Goal: Task Accomplishment & Management: Manage account settings

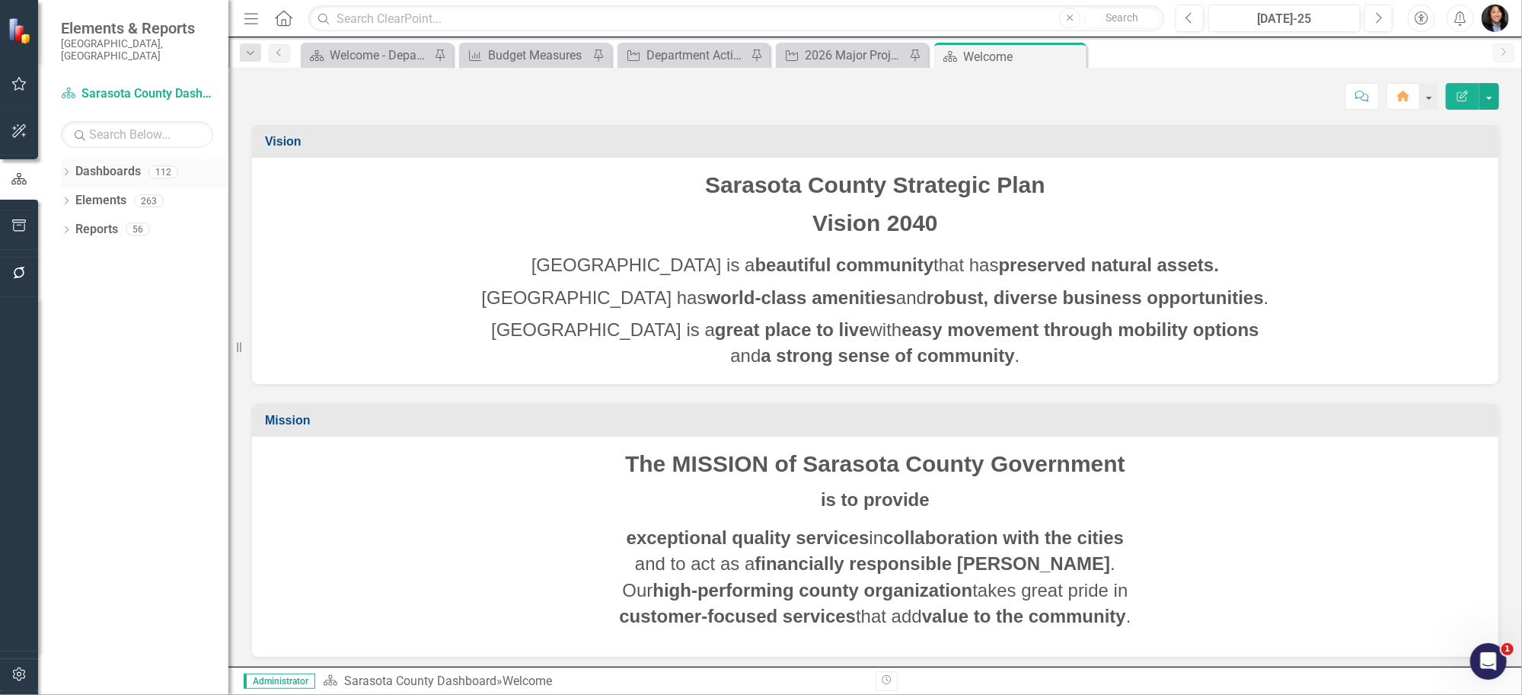
click at [64, 168] on div "Dropdown" at bounding box center [66, 174] width 11 height 13
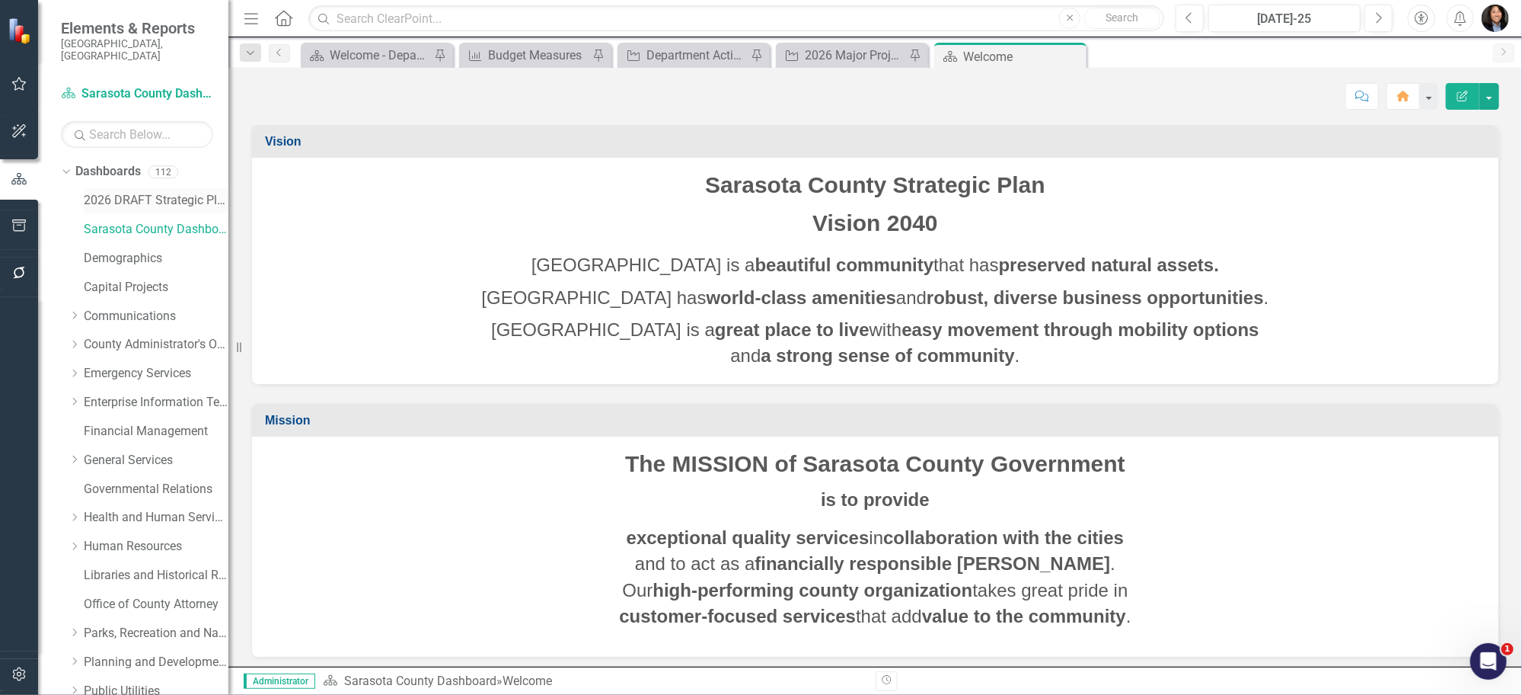
click at [126, 192] on link "2026 DRAFT Strategic Plan" at bounding box center [156, 201] width 145 height 18
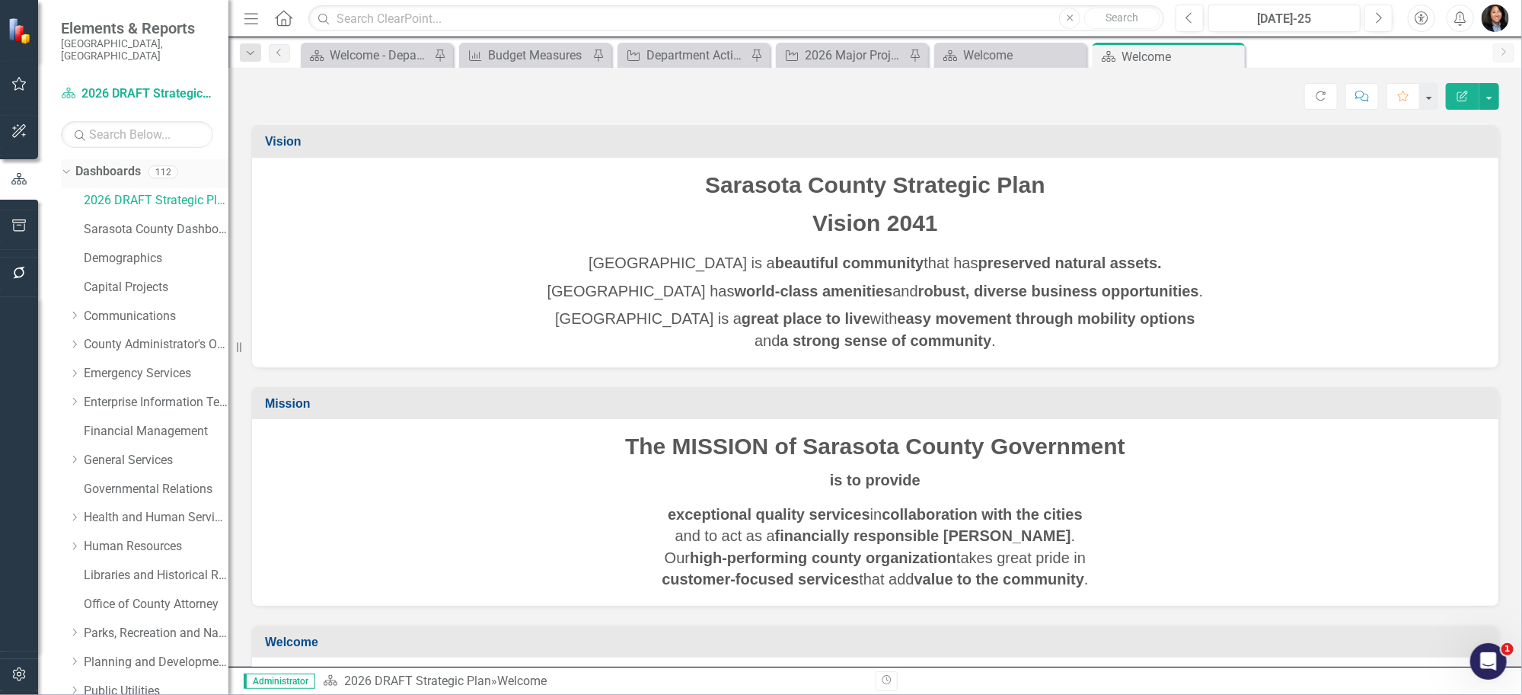
click at [64, 166] on icon "Dropdown" at bounding box center [64, 171] width 8 height 11
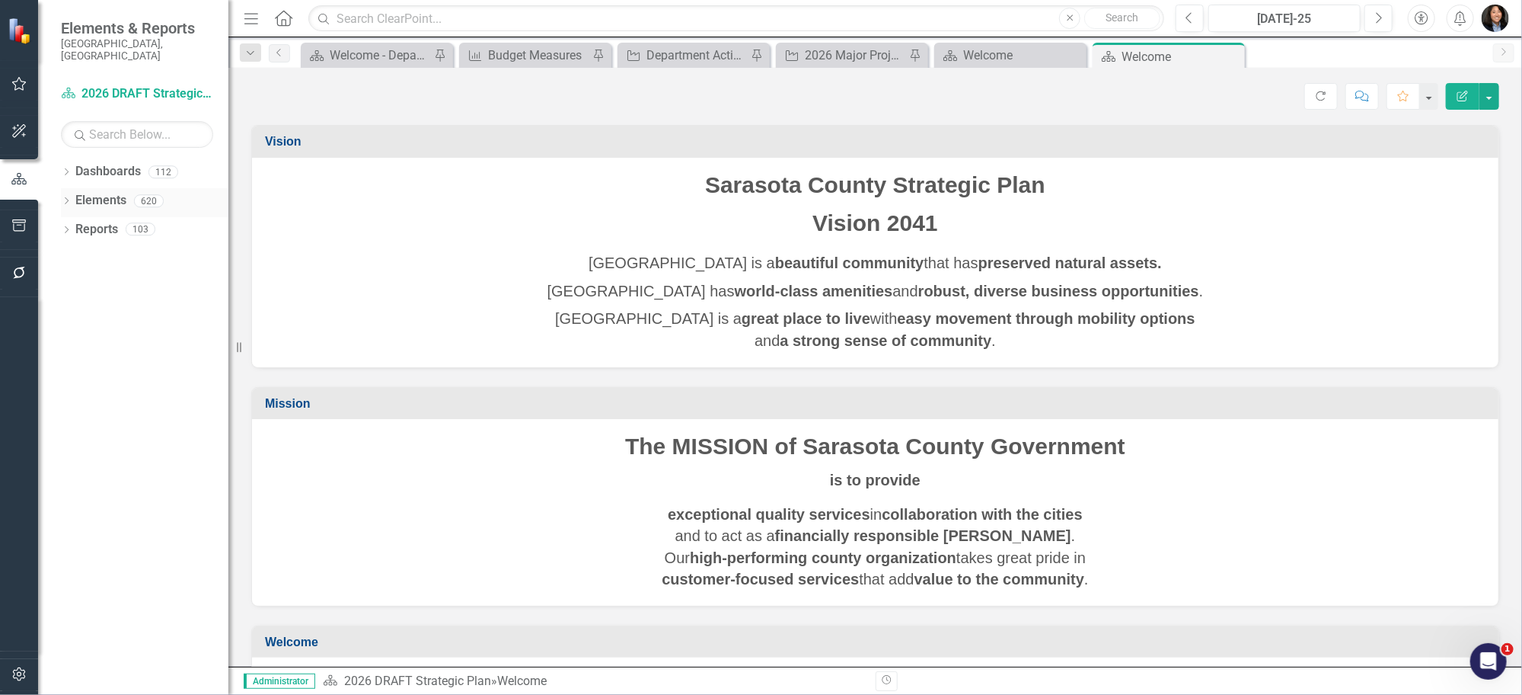
click at [64, 198] on icon "Dropdown" at bounding box center [66, 202] width 11 height 8
click at [116, 250] on link "Action Actions" at bounding box center [114, 259] width 62 height 18
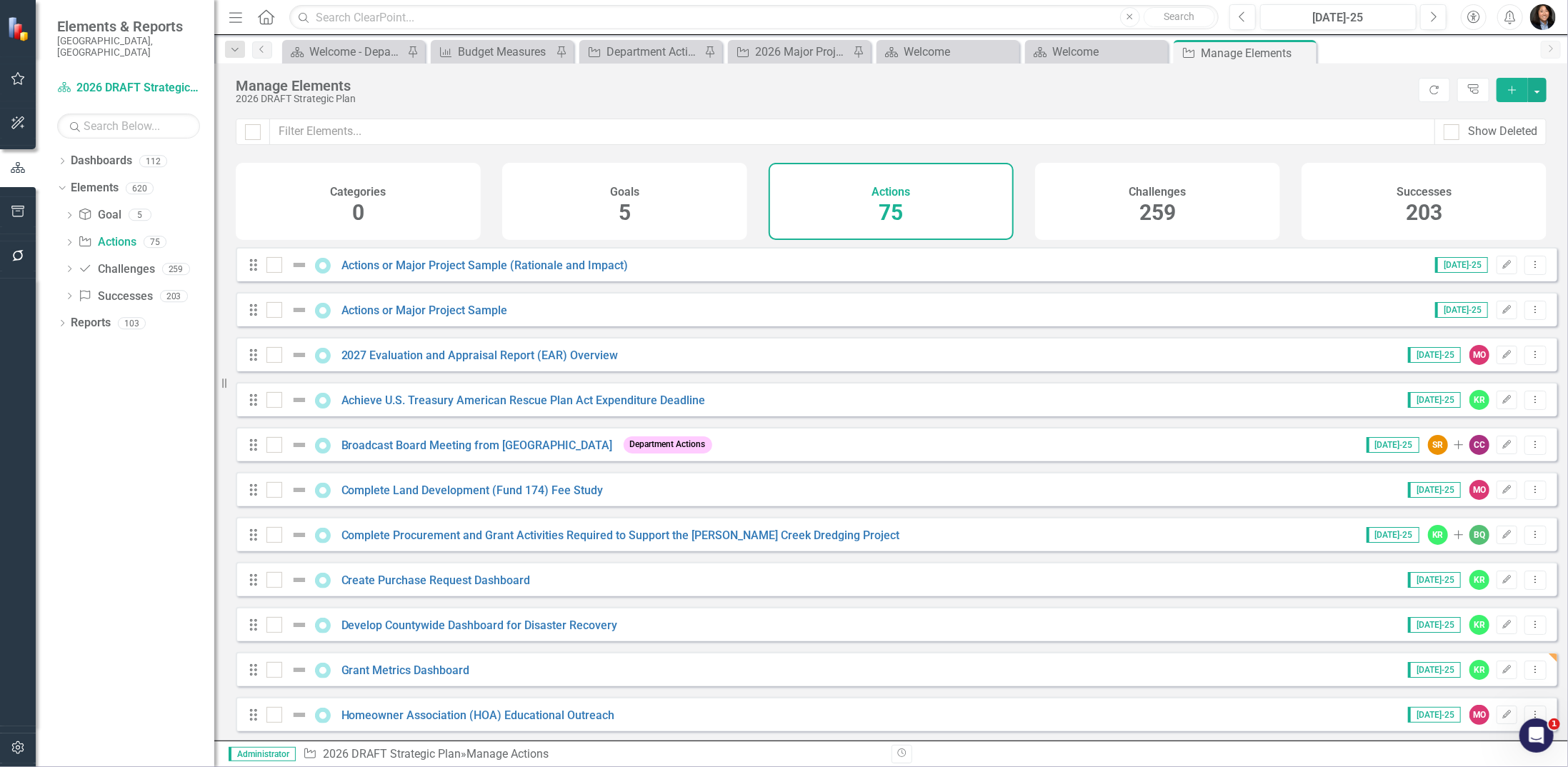
click at [237, 25] on button "Menu" at bounding box center [235, 17] width 19 height 24
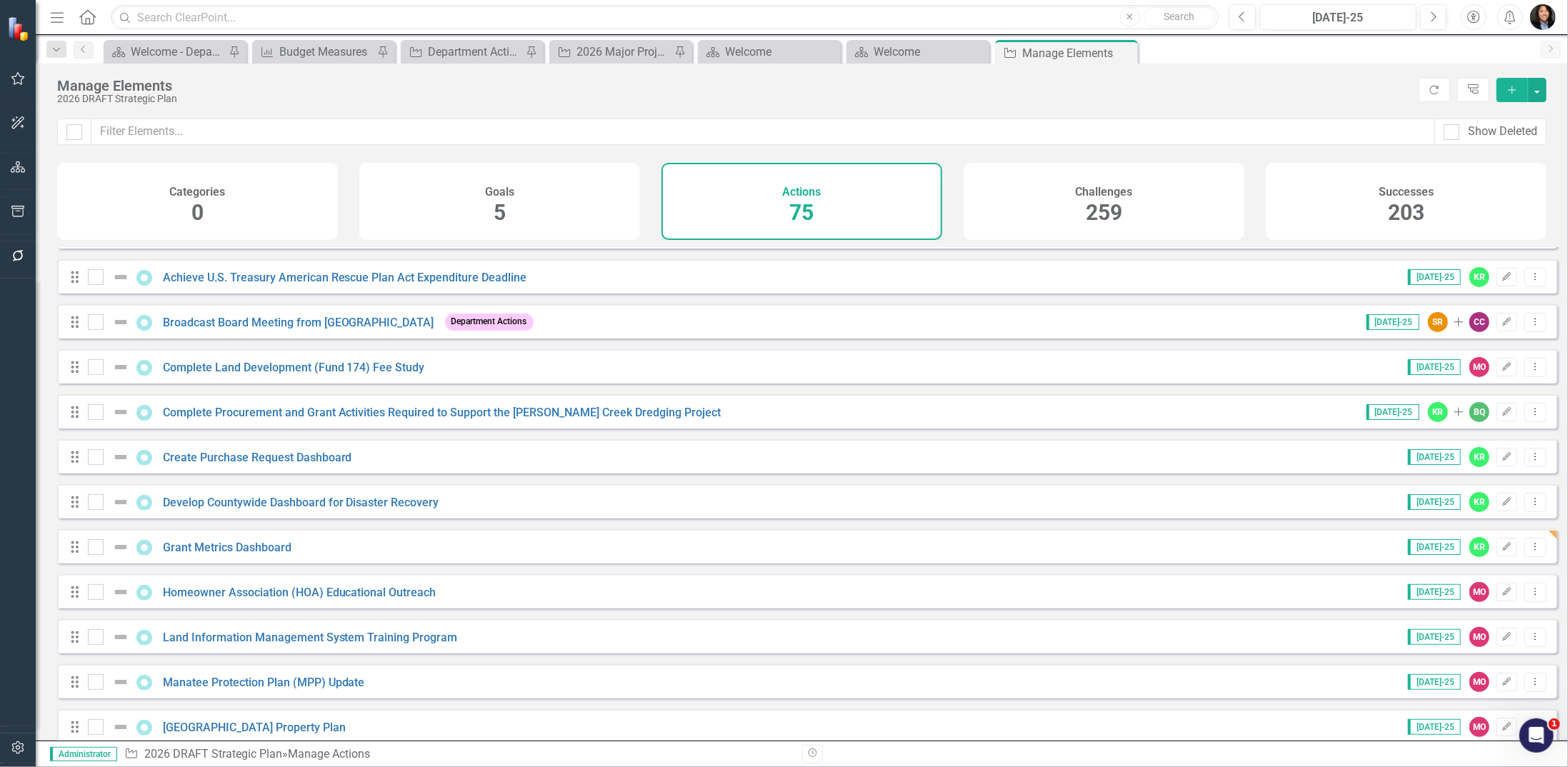
scroll to position [143, 0]
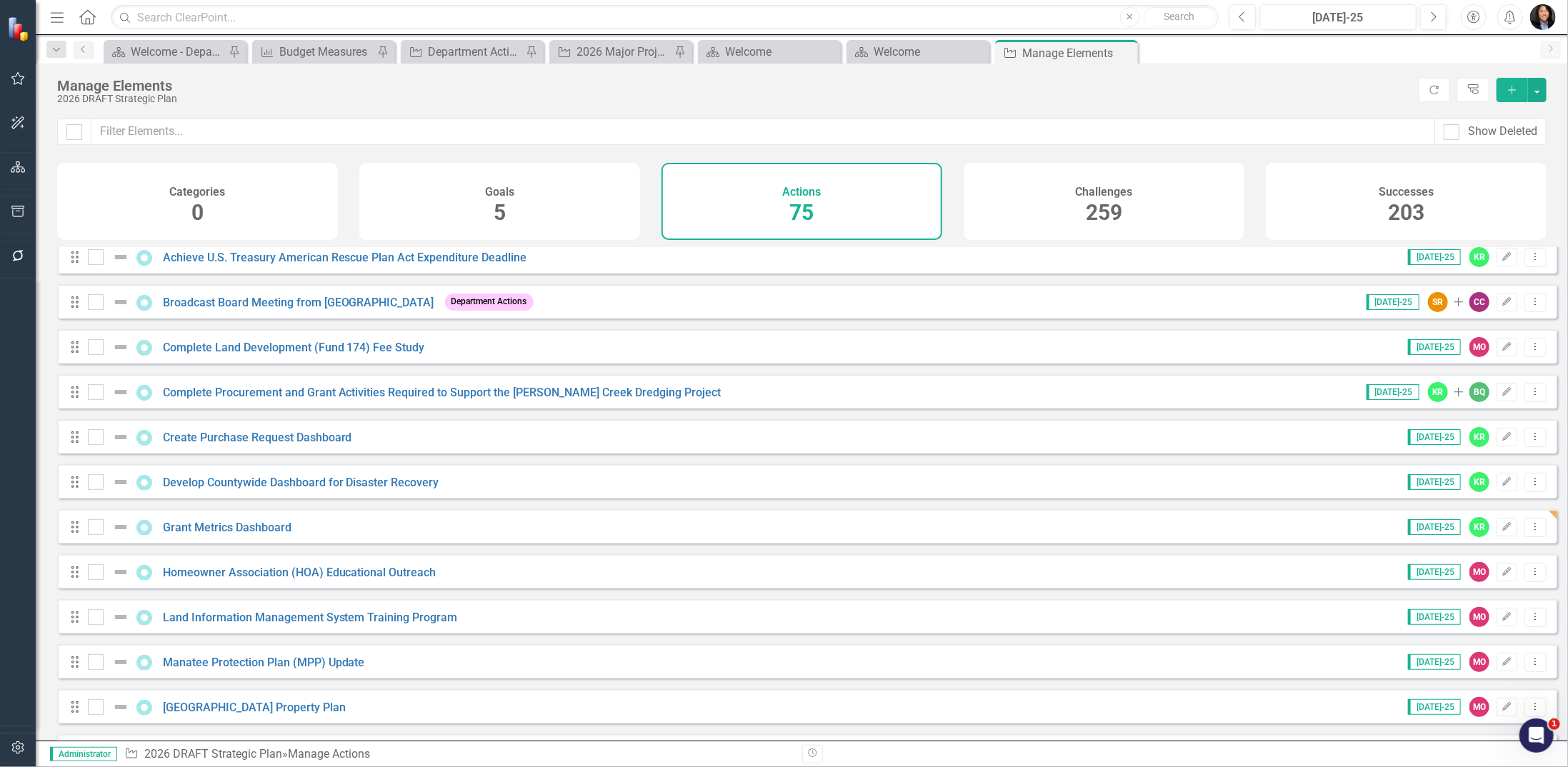
click at [55, 20] on icon "Menu" at bounding box center [57, 17] width 19 height 15
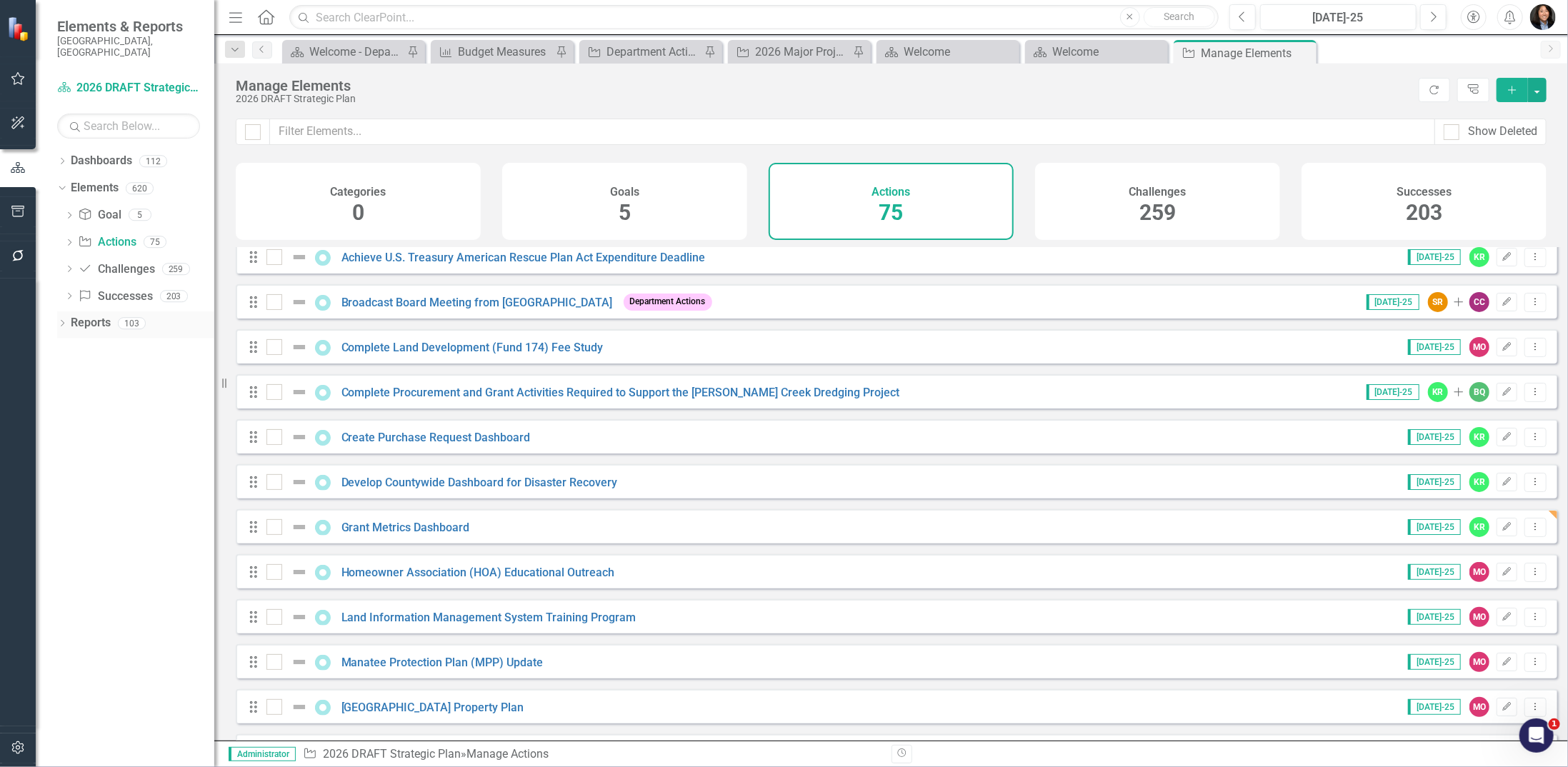
click at [63, 321] on icon "Dropdown" at bounding box center [62, 324] width 10 height 8
click at [110, 418] on link "Action Actions" at bounding box center [106, 427] width 58 height 17
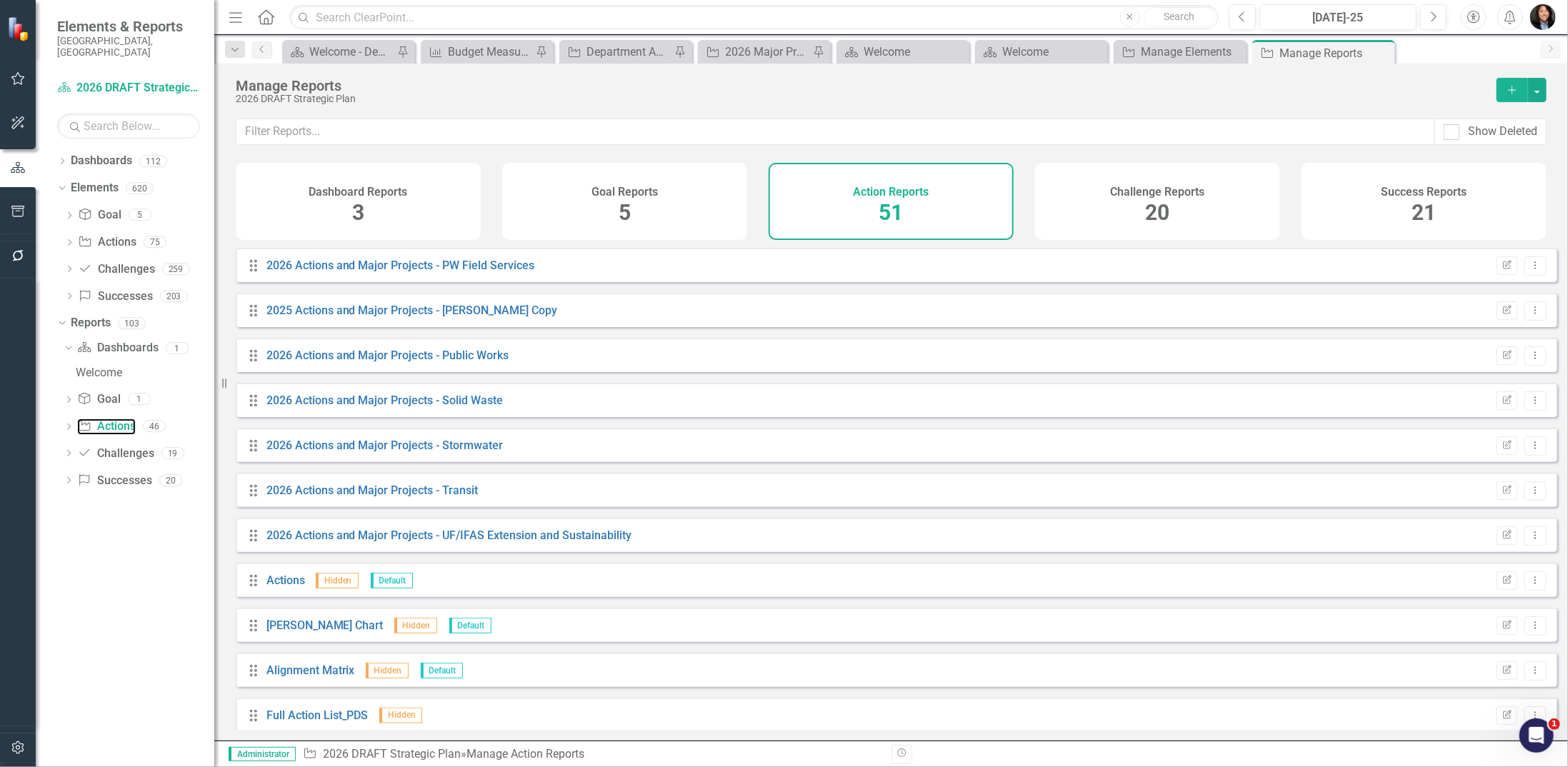
scroll to position [1785, 0]
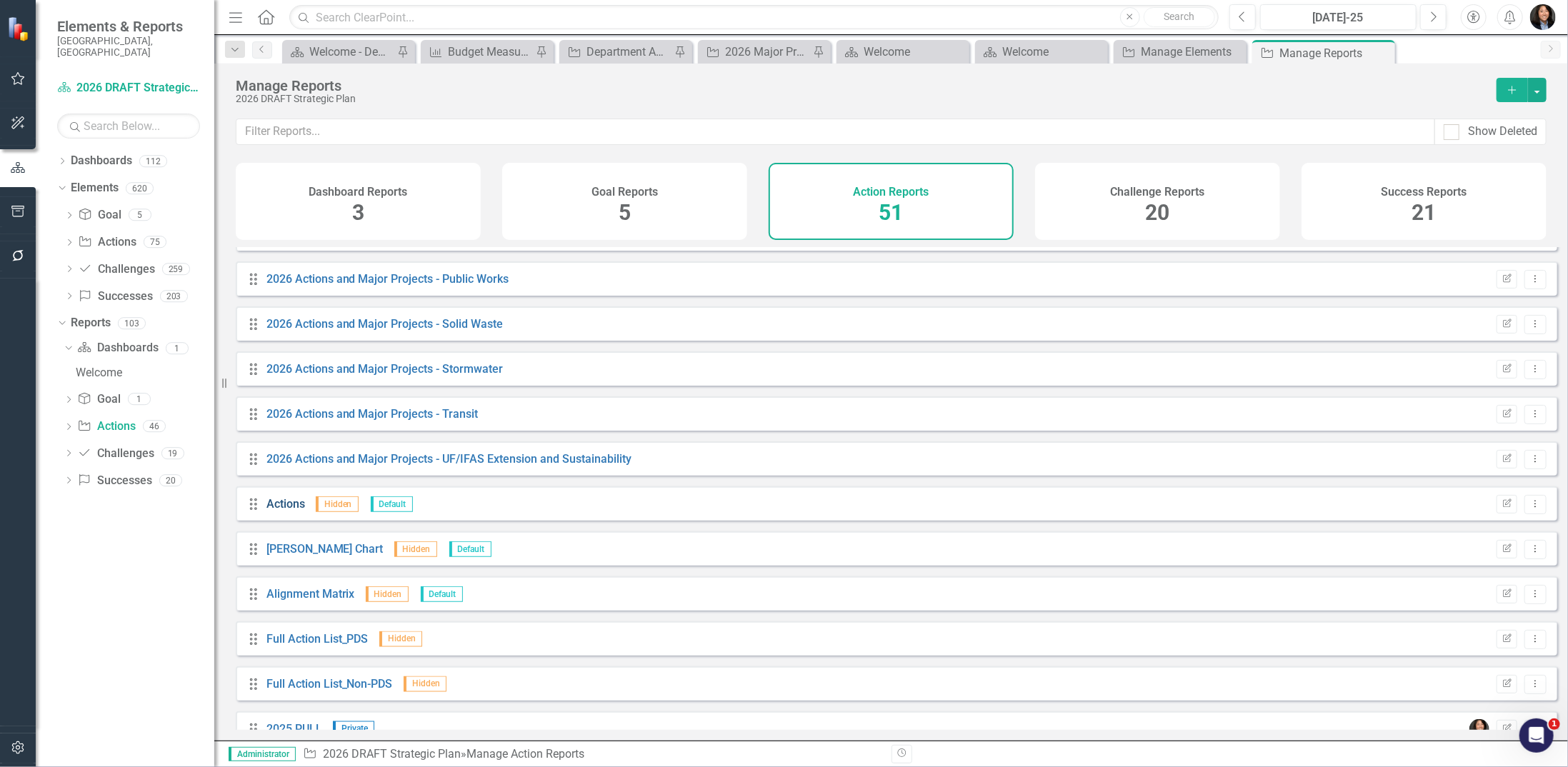
click at [279, 502] on link "Actions" at bounding box center [285, 504] width 38 height 13
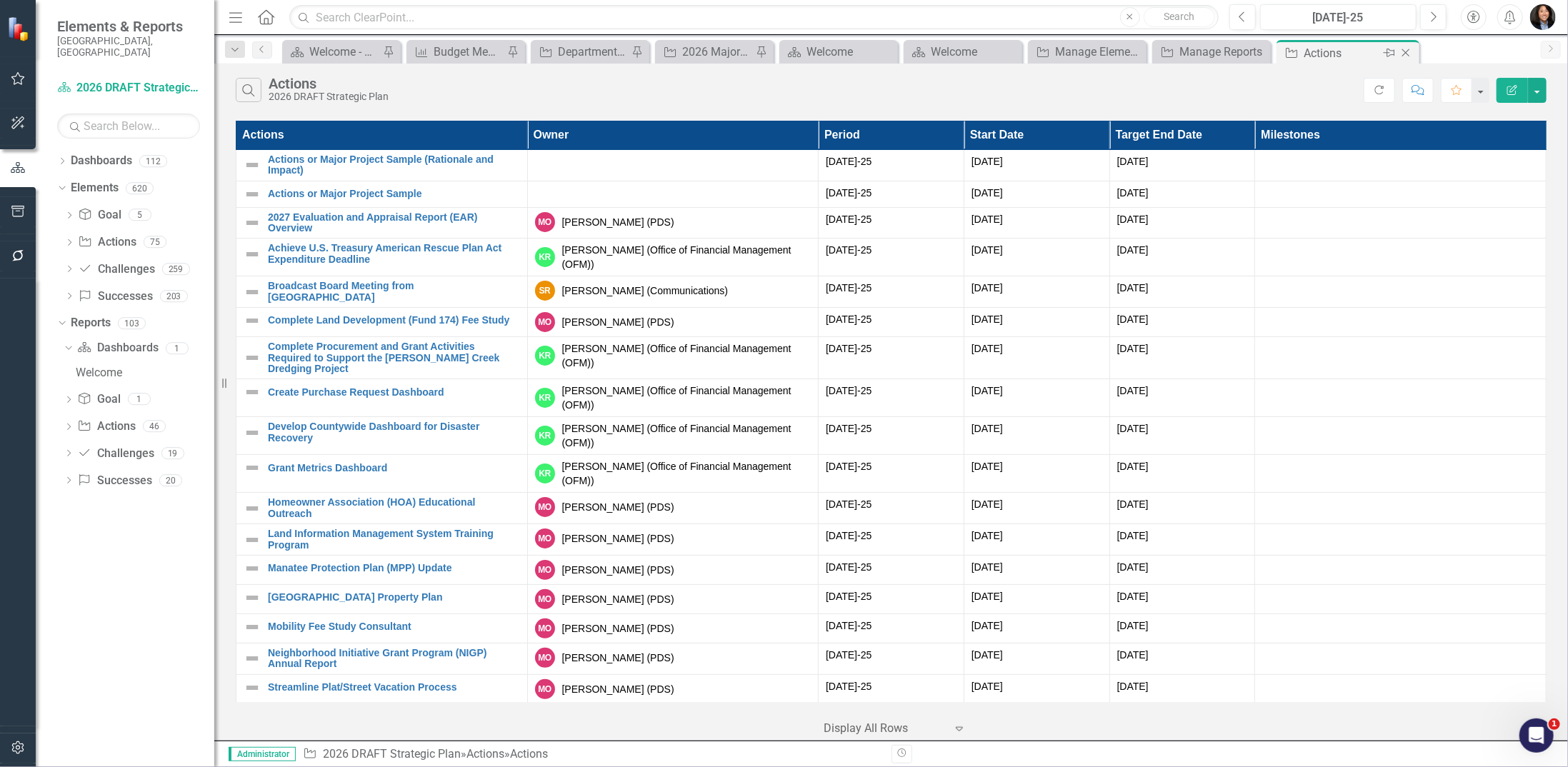
click at [1096, 51] on icon "Close" at bounding box center [1405, 53] width 14 height 11
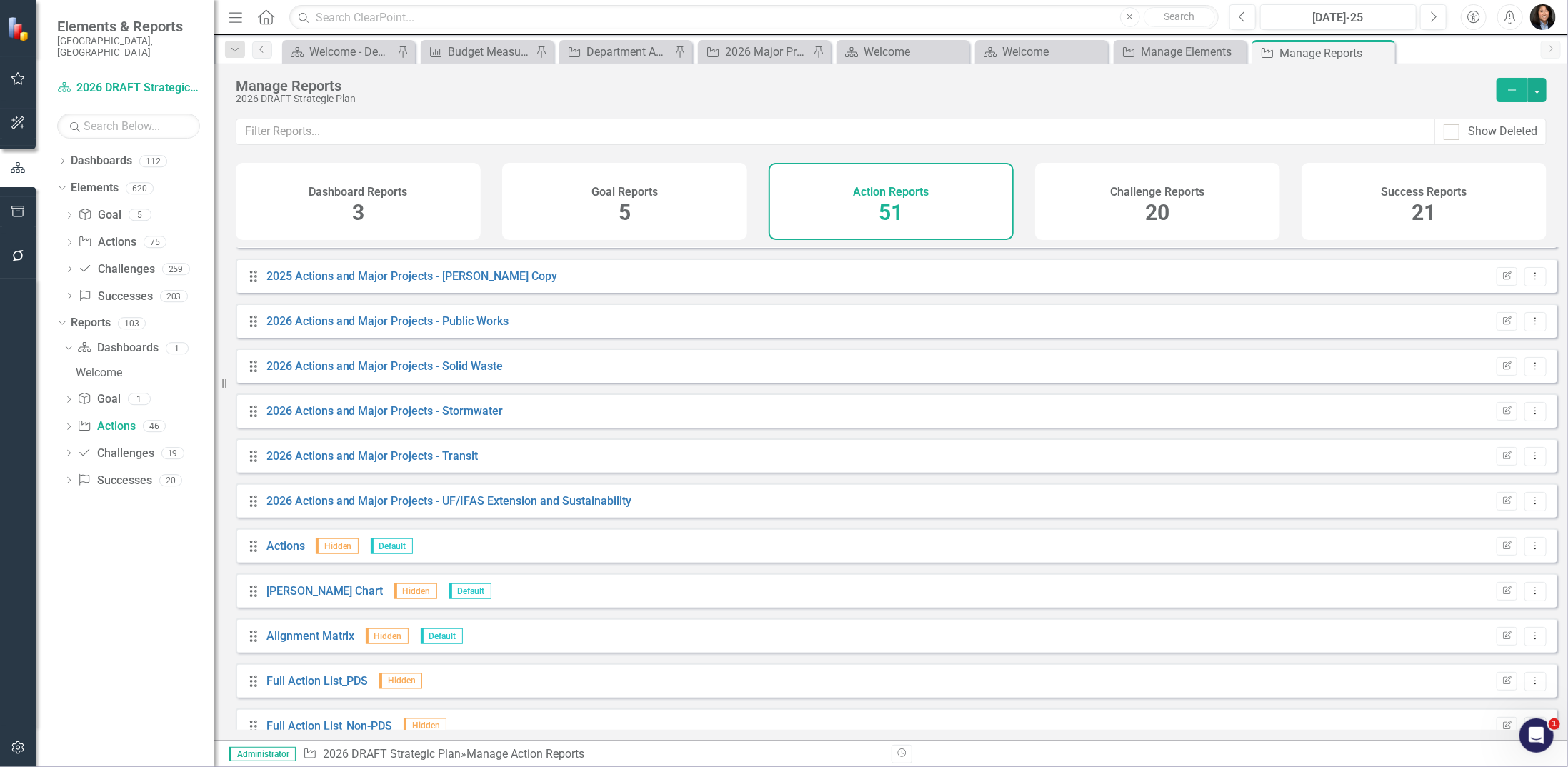
scroll to position [1811, 0]
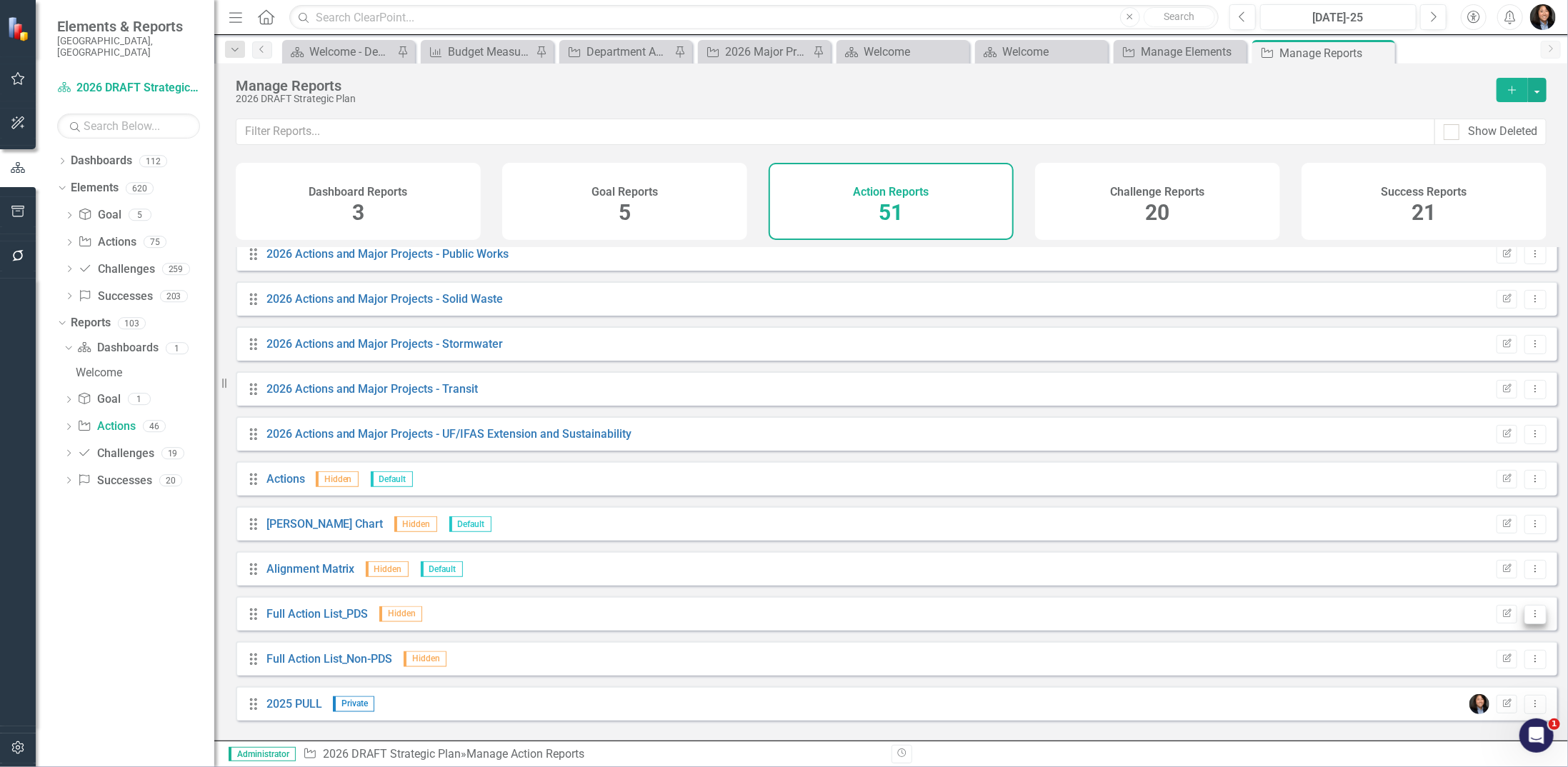
click at [1096, 502] on button "Dropdown Menu" at bounding box center [1535, 614] width 23 height 20
click at [219, 502] on div "Resize" at bounding box center [219, 384] width 11 height 767
click at [1096, 502] on icon "Edit Report" at bounding box center [1506, 703] width 10 height 8
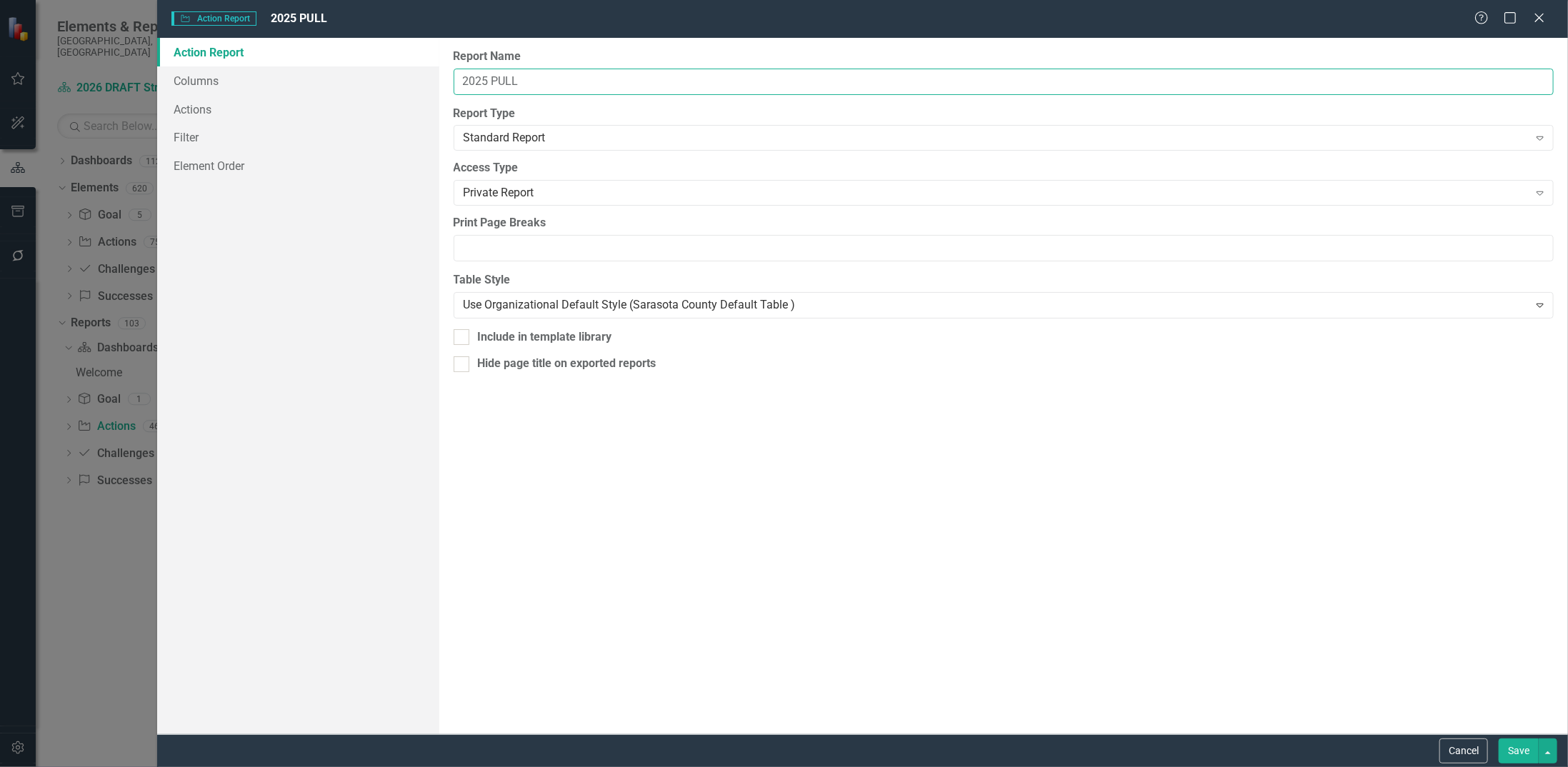
click at [487, 86] on input "2025 PULL" at bounding box center [1003, 82] width 1100 height 26
type input "2026 PULL"
click at [211, 81] on link "Columns" at bounding box center [298, 81] width 282 height 28
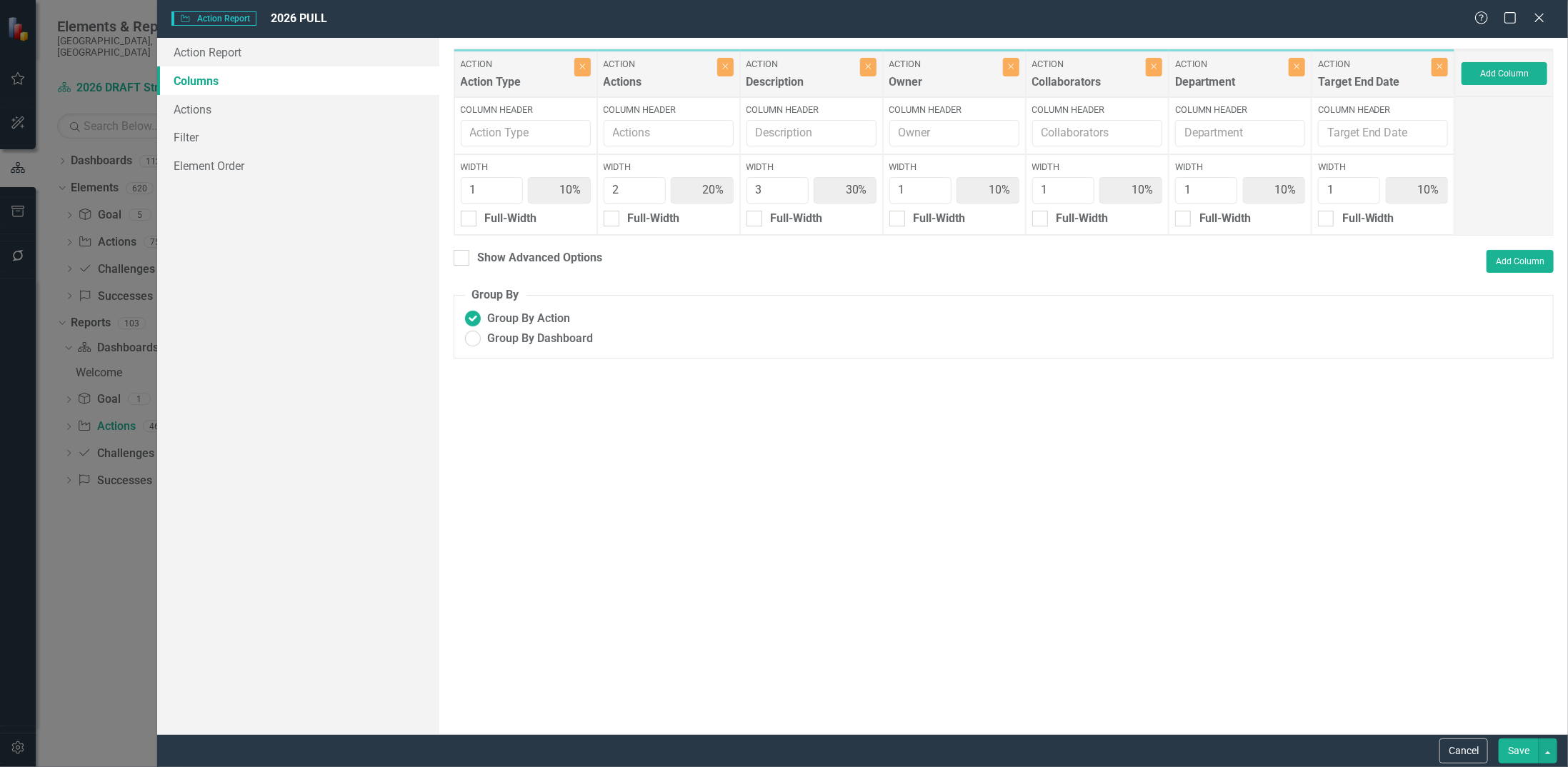
click at [1096, 502] on button "Save" at bounding box center [1518, 750] width 40 height 25
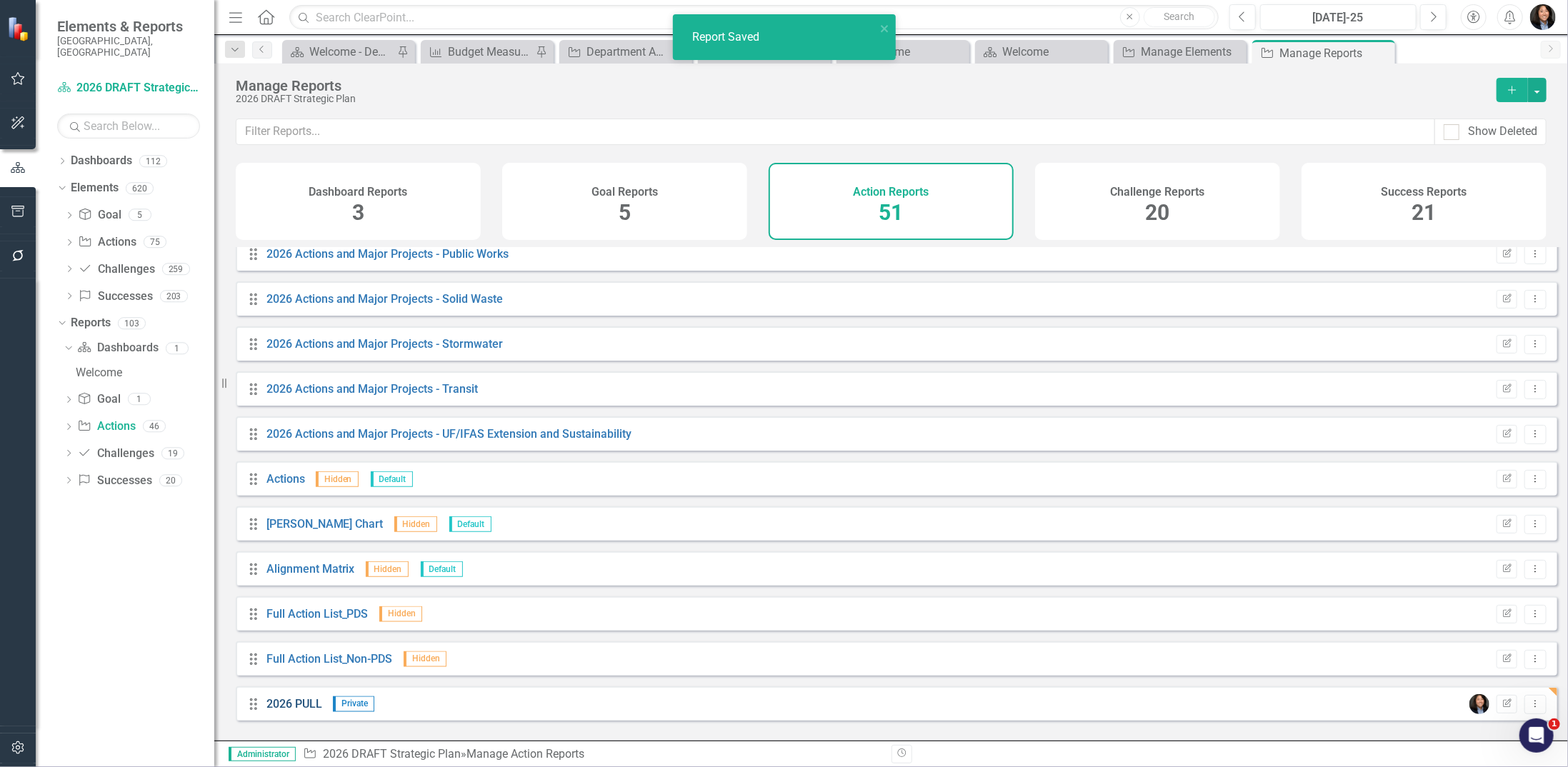
click at [297, 502] on link "2026 PULL" at bounding box center [294, 703] width 55 height 13
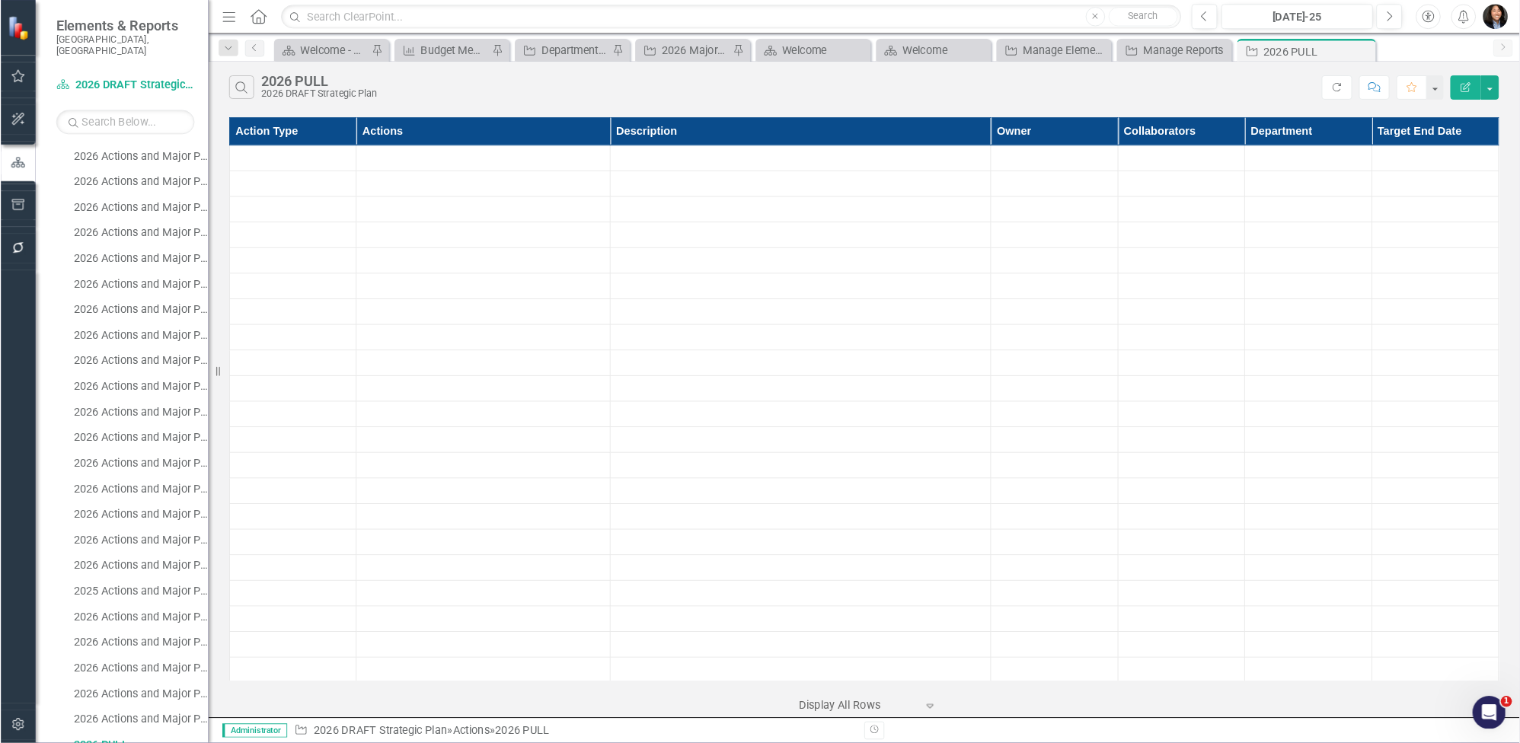
scroll to position [904, 0]
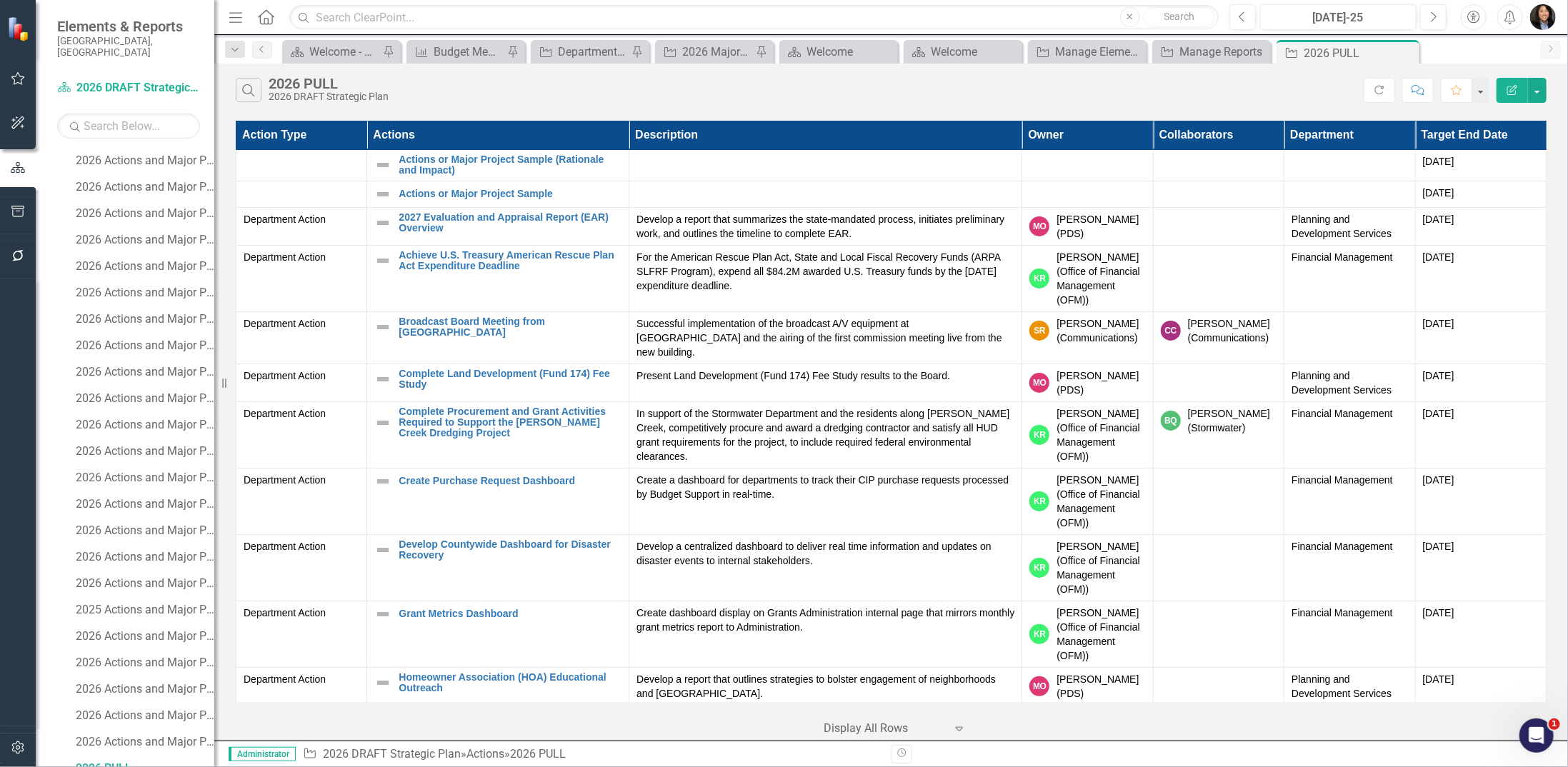
click at [1096, 137] on th "Department" at bounding box center [1349, 135] width 130 height 28
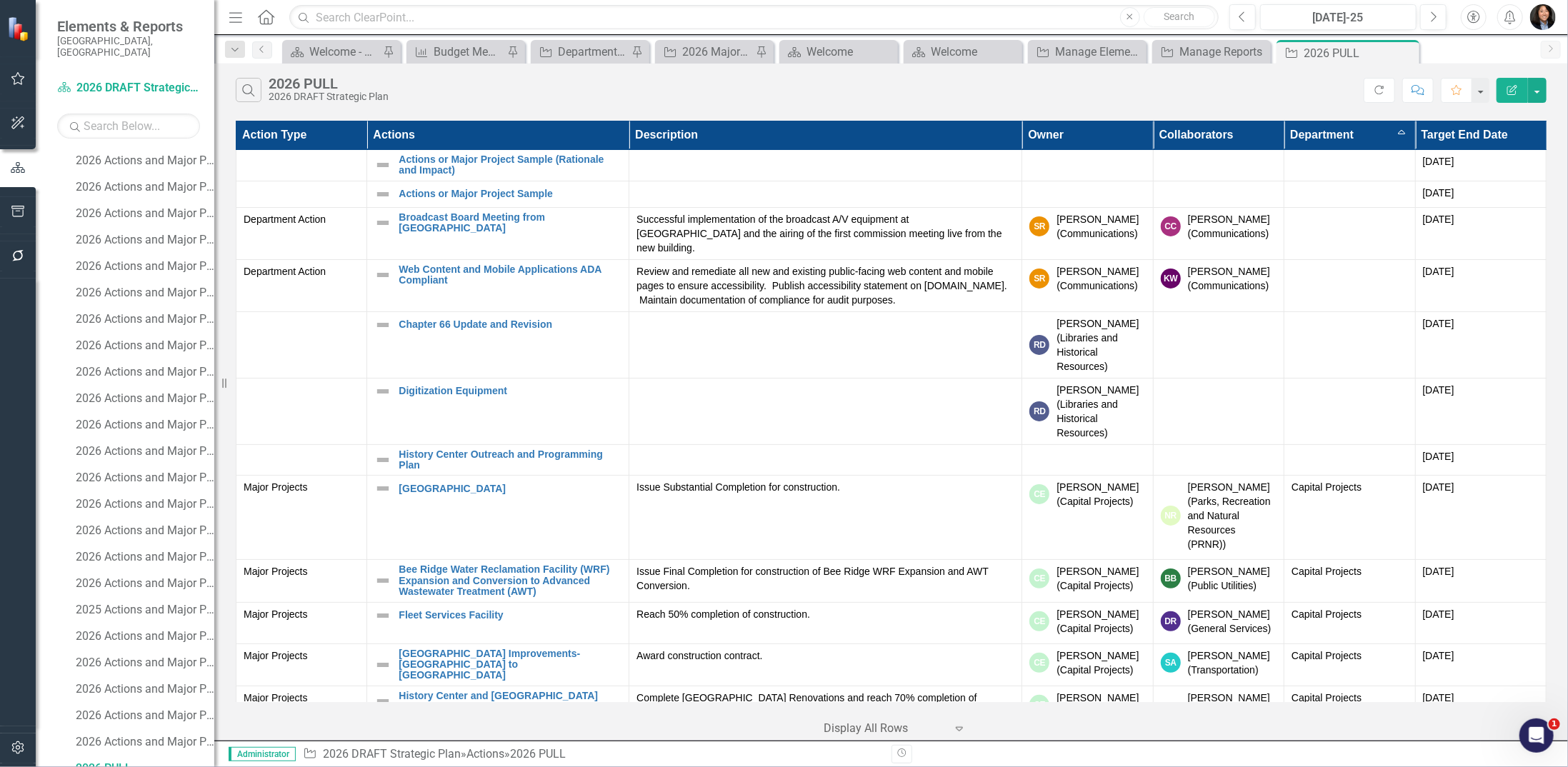
click at [229, 17] on icon "Menu" at bounding box center [235, 17] width 19 height 15
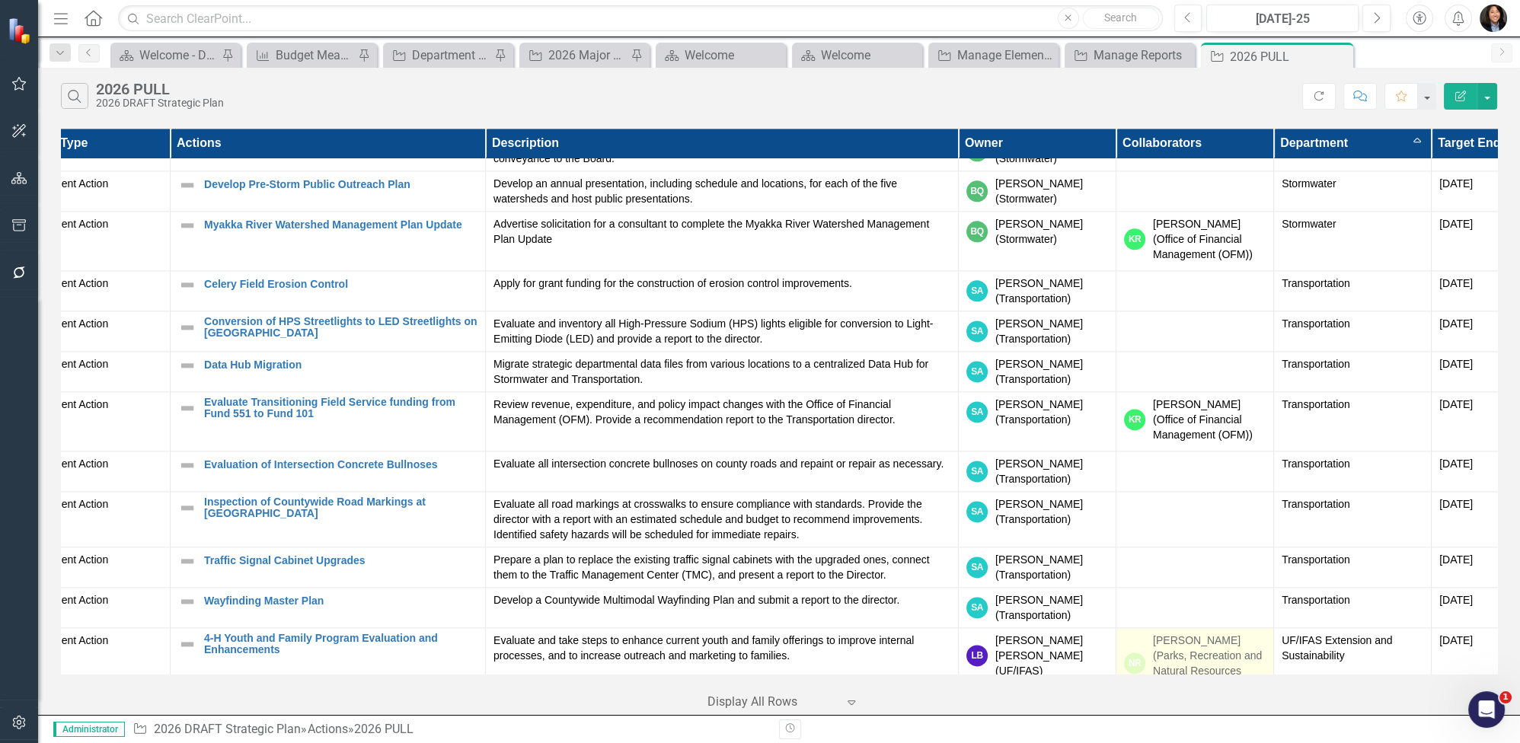
scroll to position [3466, 49]
click at [1169, 100] on button "button" at bounding box center [1487, 96] width 20 height 27
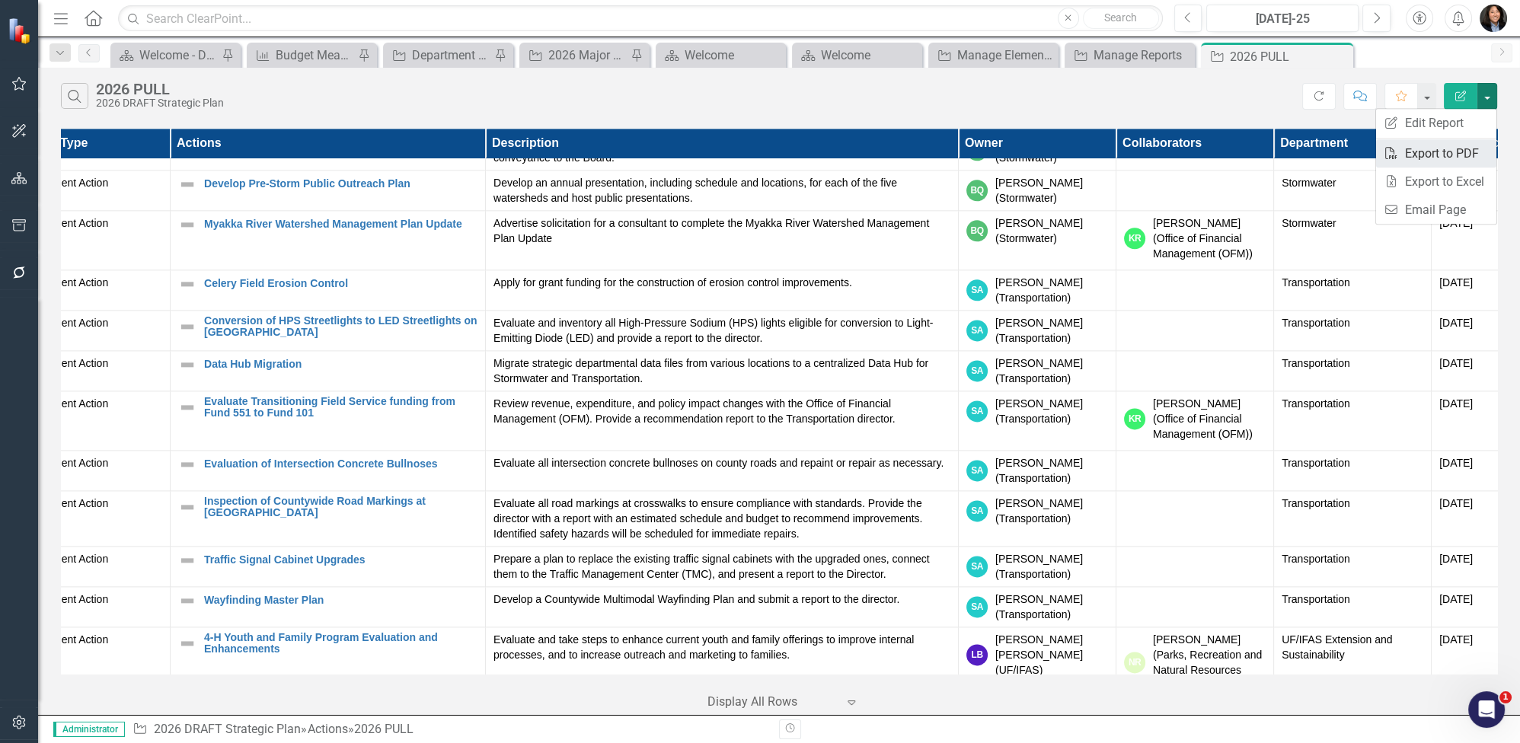
click at [1169, 158] on link "PDF Export to PDF" at bounding box center [1436, 153] width 120 height 28
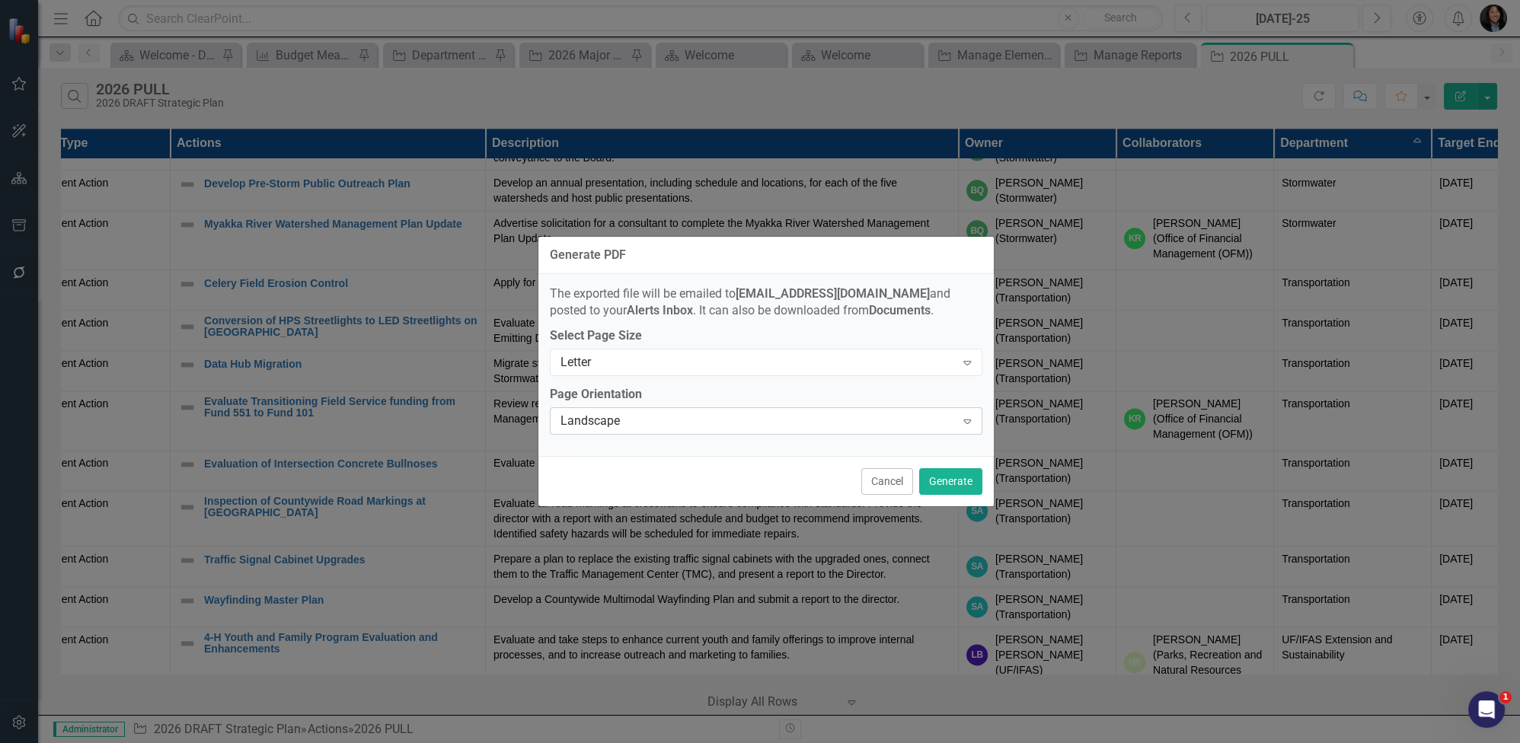
click at [776, 428] on div "Landscape" at bounding box center [758, 422] width 395 height 18
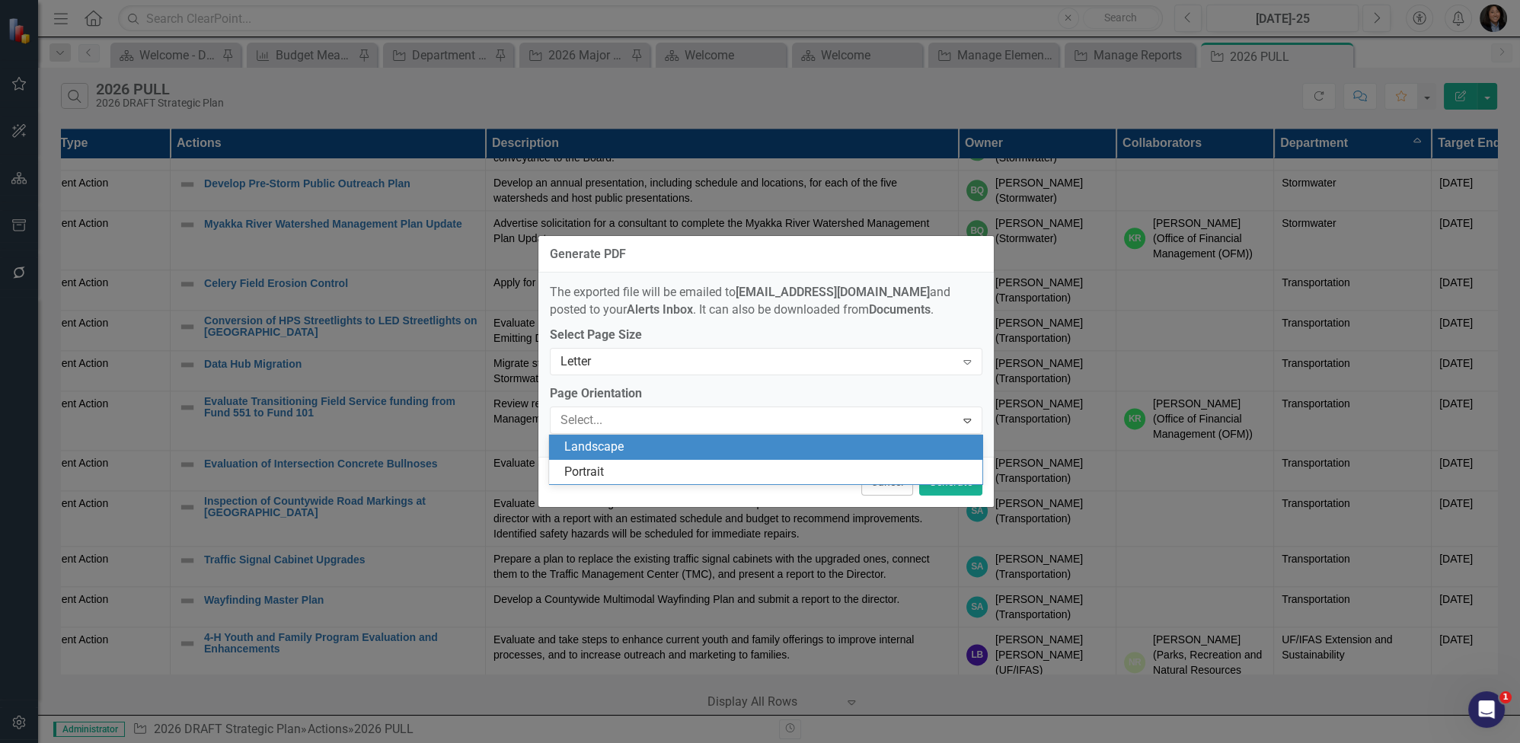
click at [806, 266] on div "Generate PDF" at bounding box center [765, 254] width 455 height 37
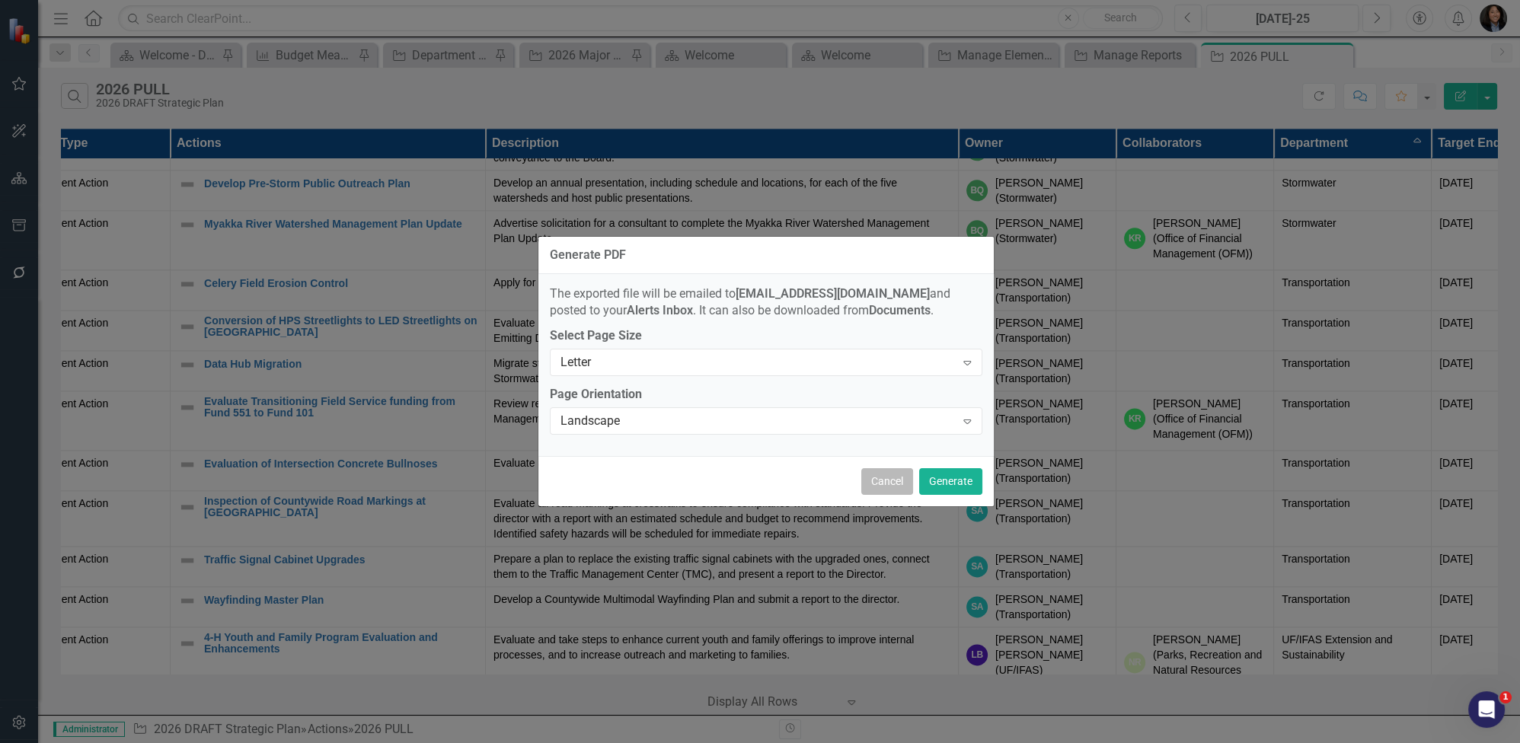
click at [882, 475] on button "Cancel" at bounding box center [887, 481] width 52 height 27
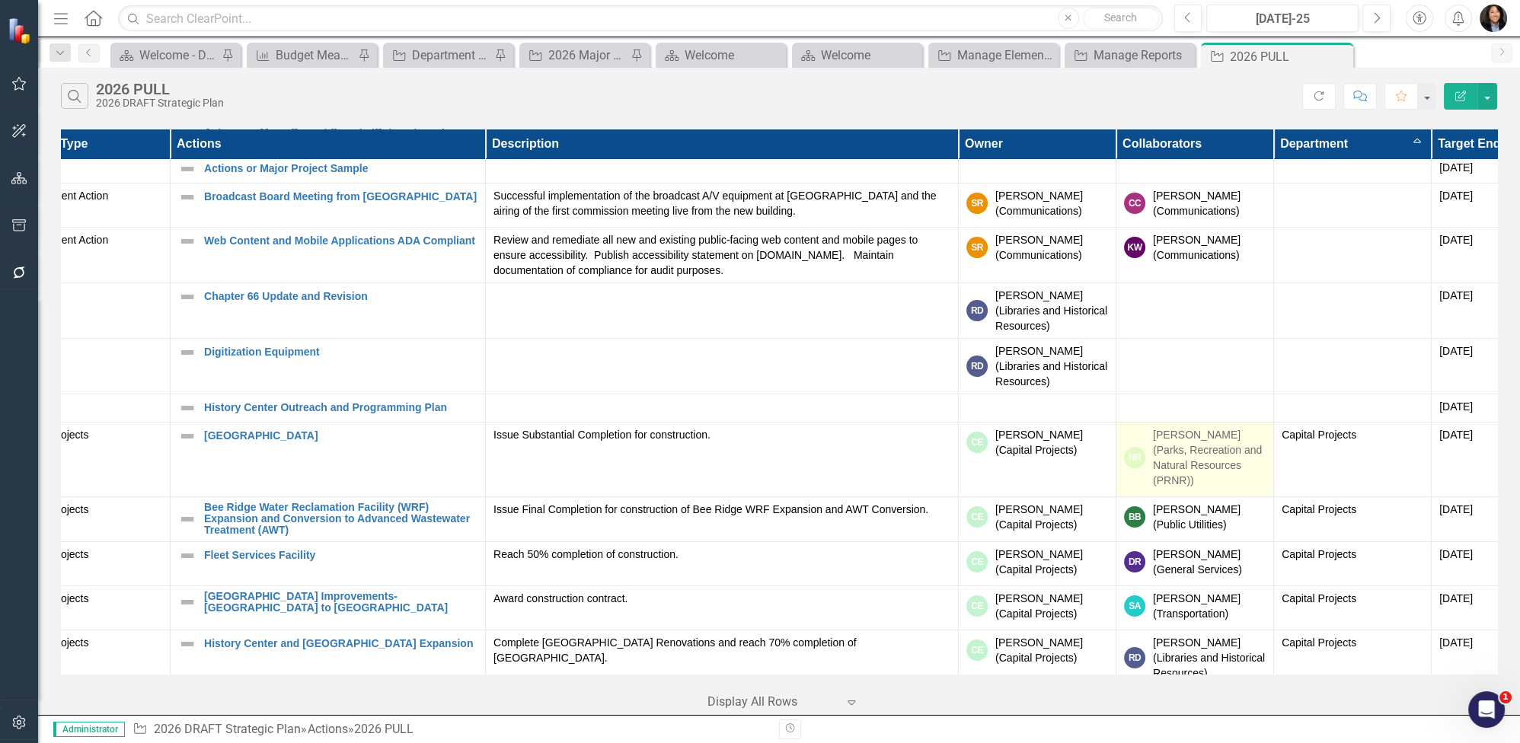
scroll to position [0, 49]
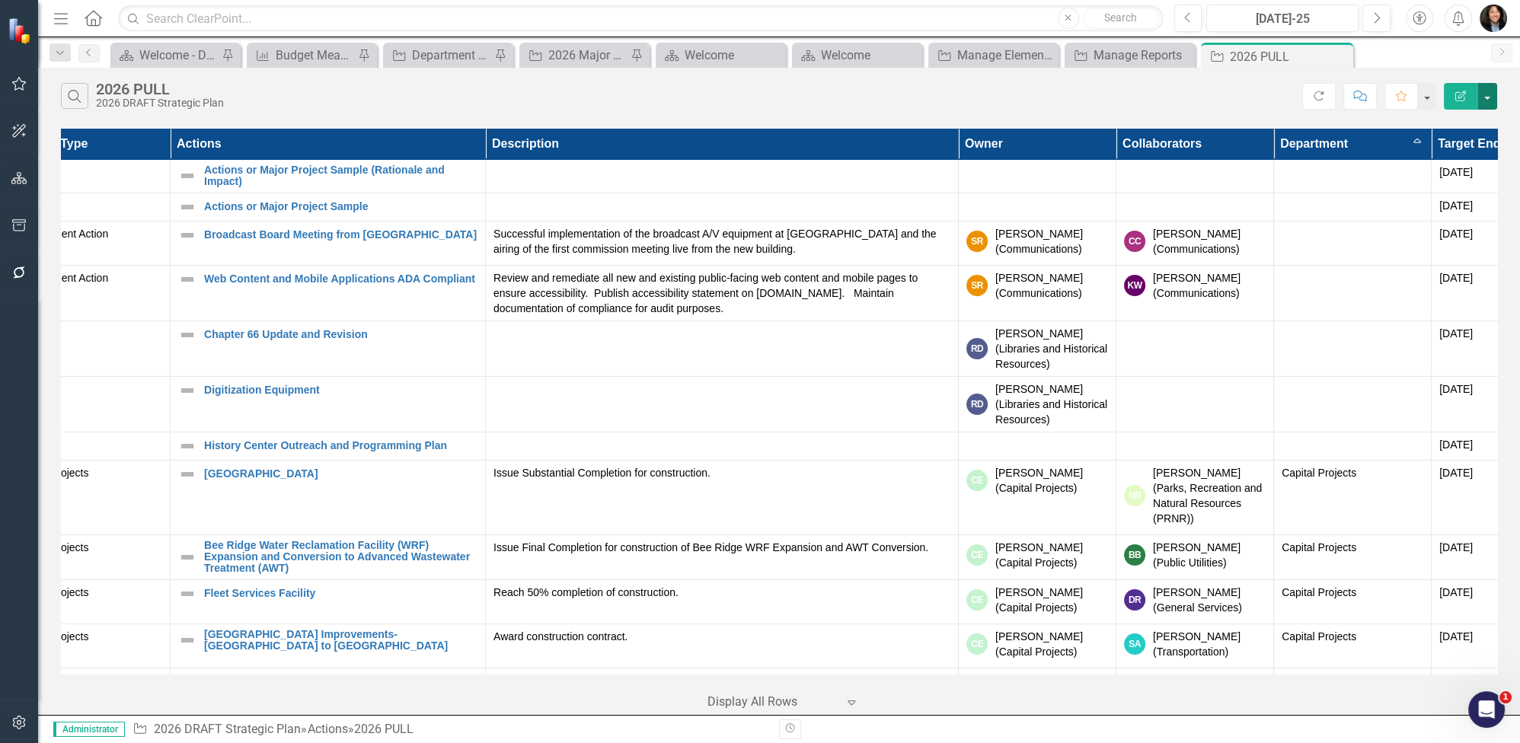
click at [1169, 91] on button "button" at bounding box center [1487, 96] width 20 height 27
click at [1169, 177] on link "Excel Export to Excel" at bounding box center [1436, 182] width 120 height 28
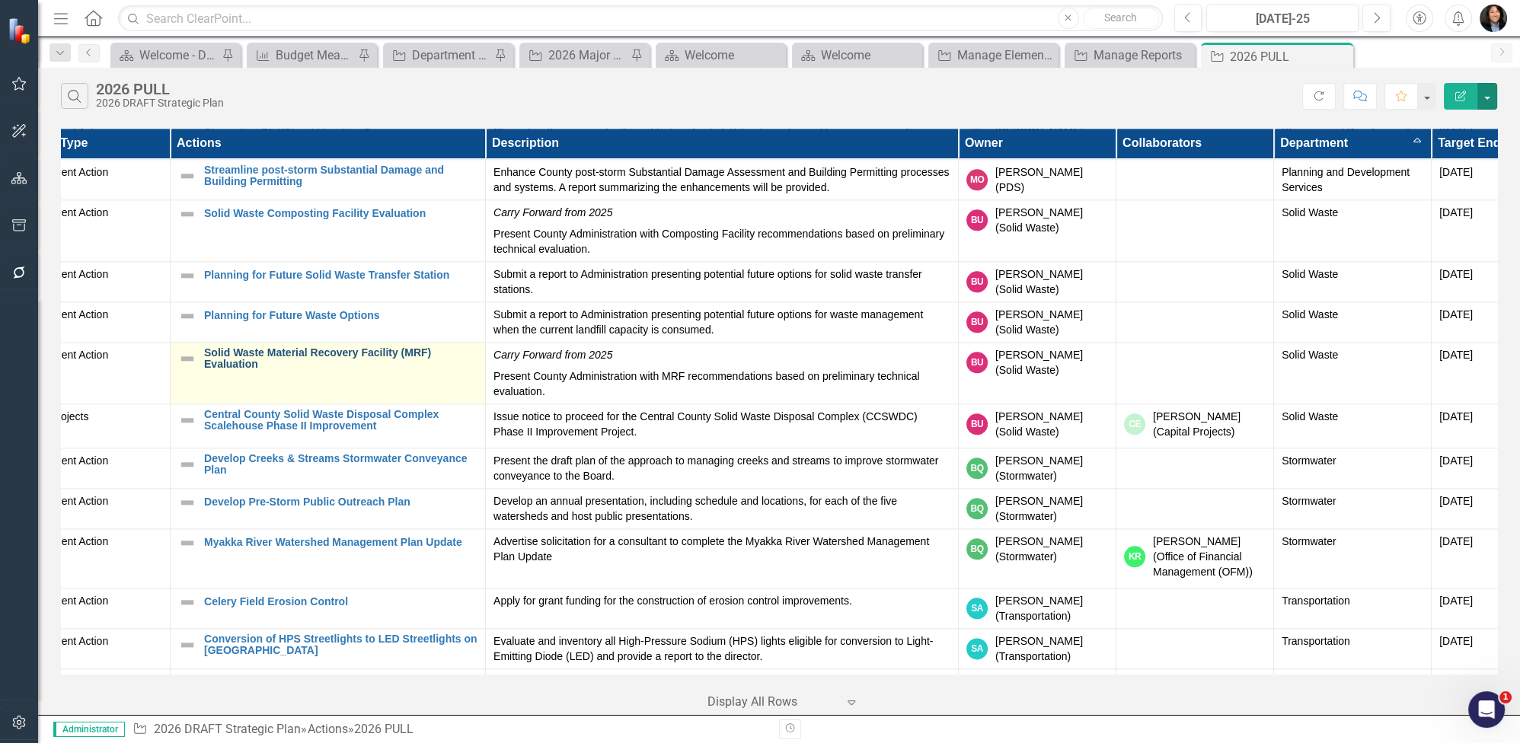
scroll to position [3050, 49]
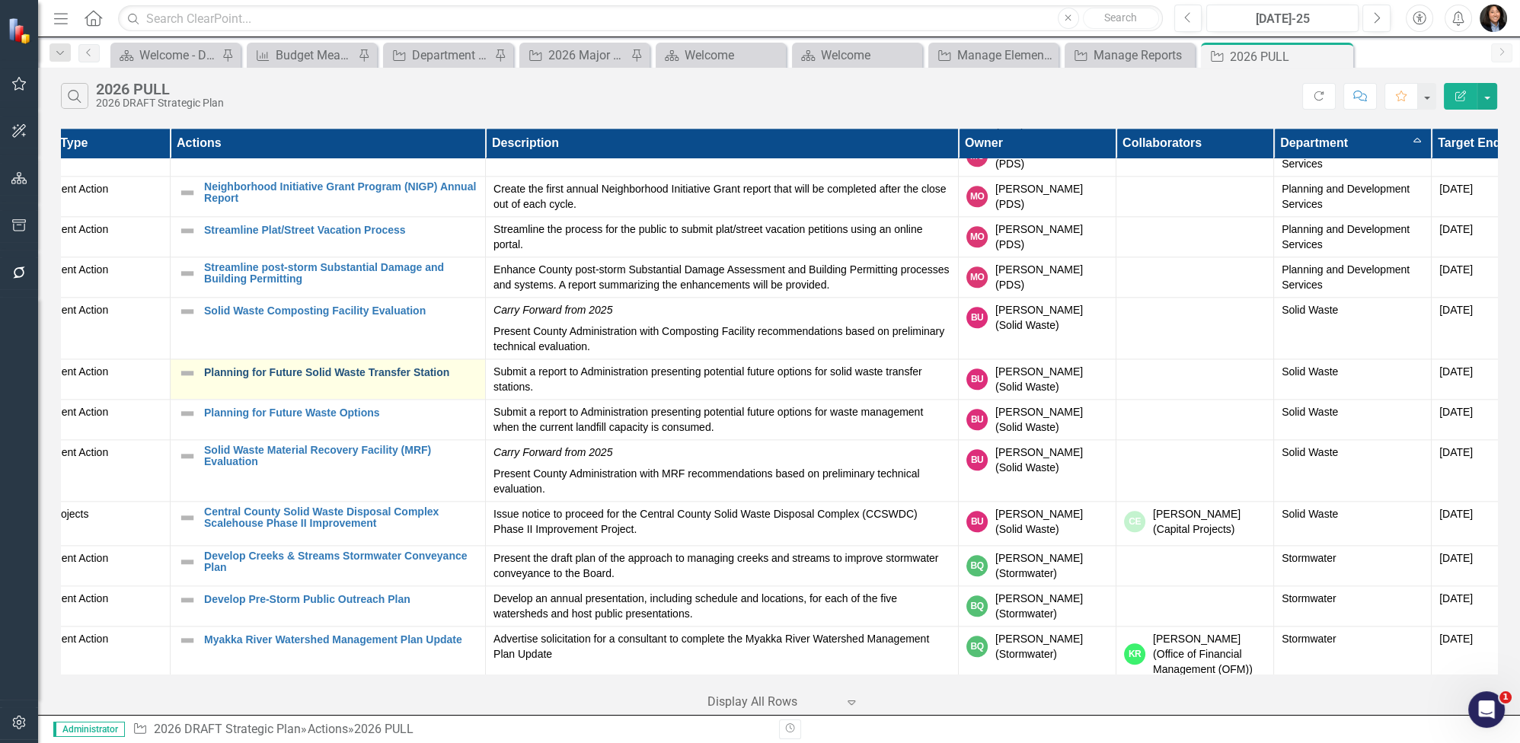
click at [313, 367] on link "Planning for Future Solid Waste Transfer Station" at bounding box center [340, 372] width 273 height 11
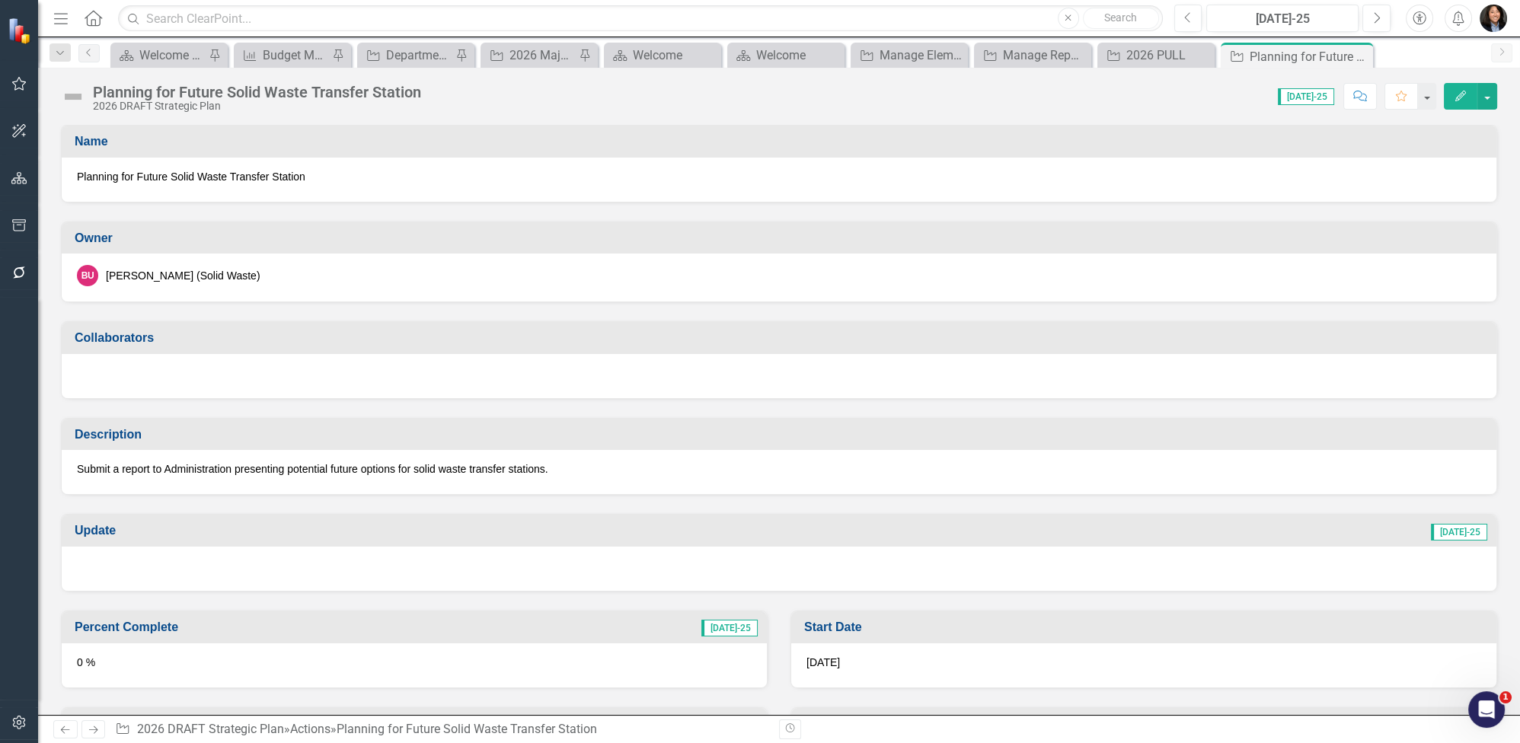
click at [394, 93] on div "Planning for Future Solid Waste Transfer Station" at bounding box center [257, 92] width 328 height 17
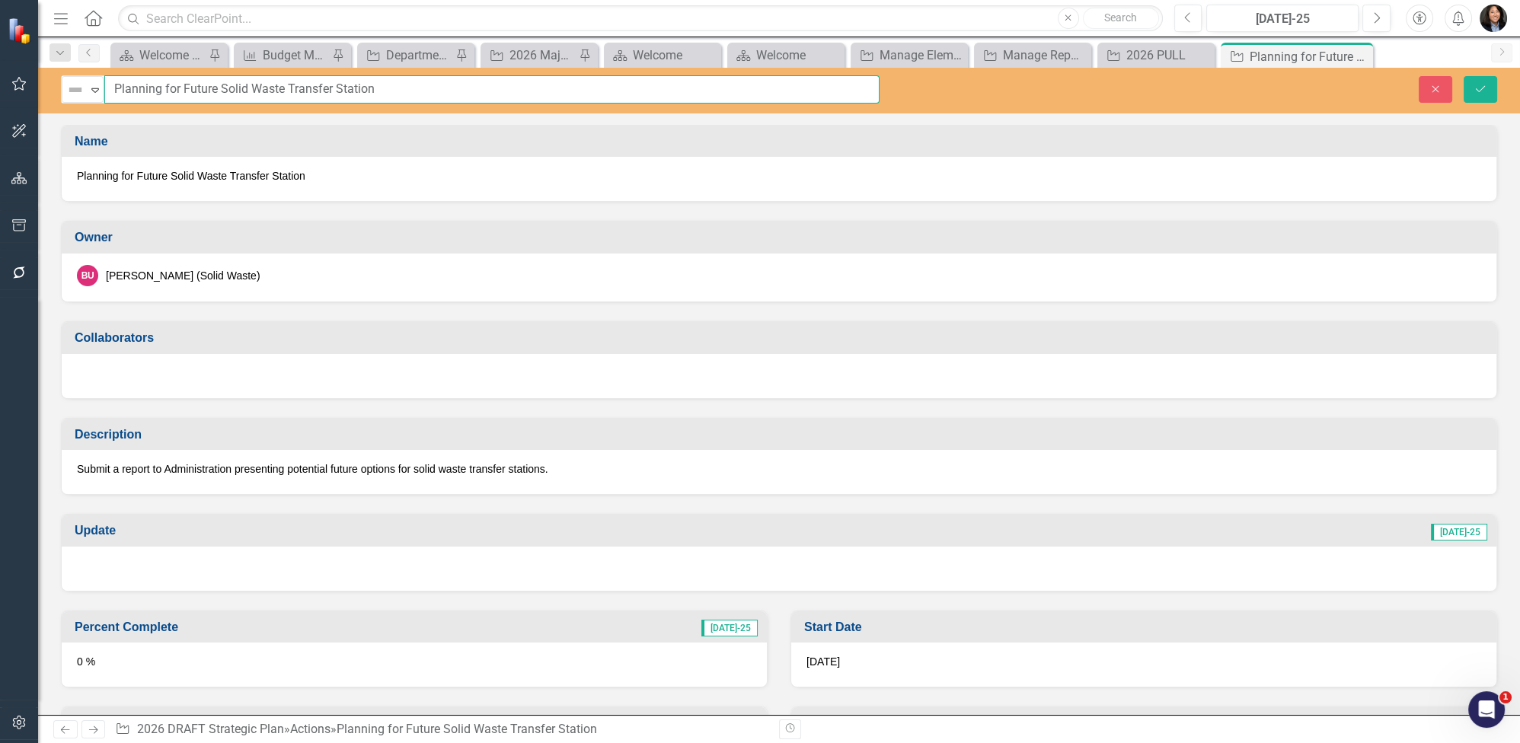
click at [410, 90] on input "Planning for Future Solid Waste Transfer Station" at bounding box center [491, 89] width 775 height 28
type input "Planning for Future Solid Waste Transfer Stations"
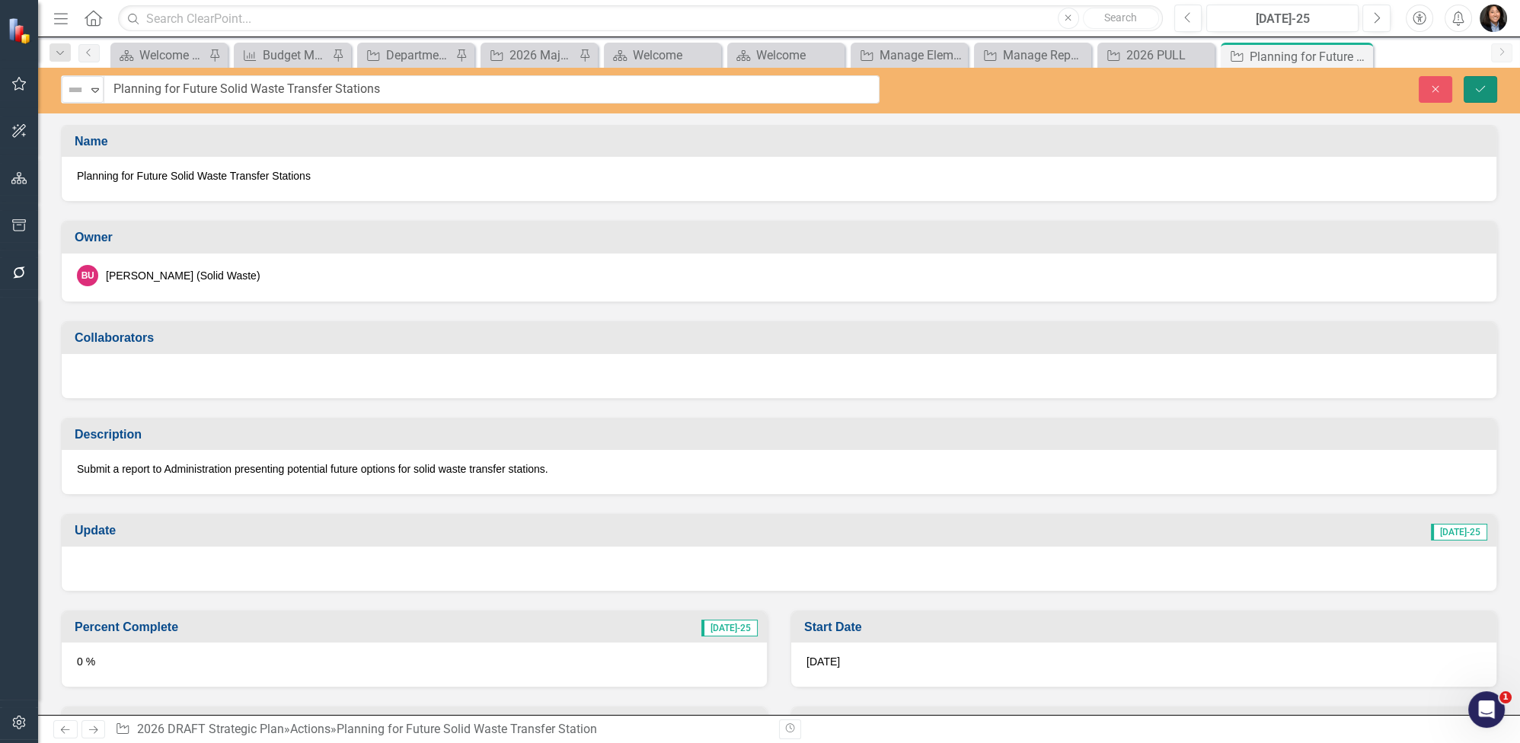
click at [1169, 93] on button "Save" at bounding box center [1481, 89] width 34 height 27
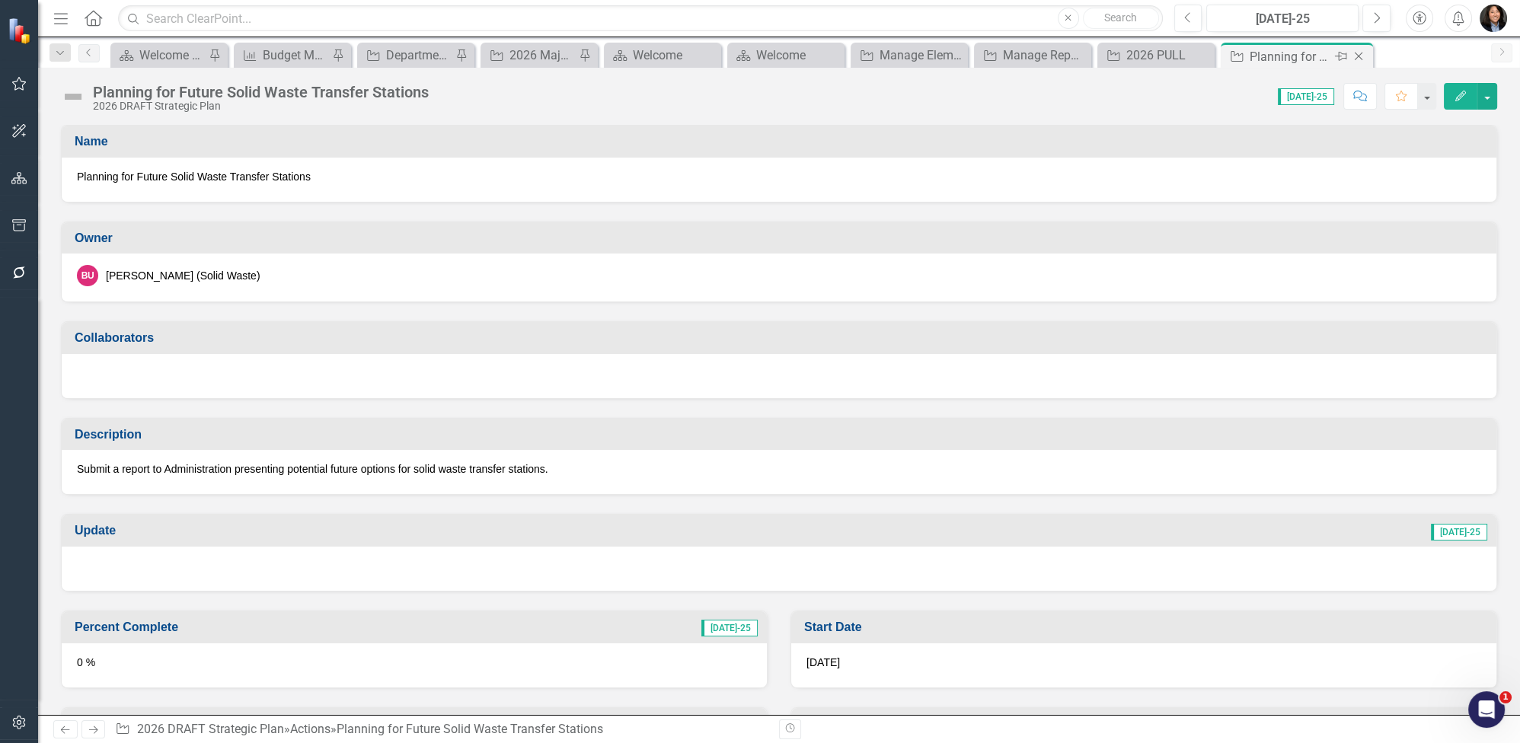
click at [1169, 56] on icon "Close" at bounding box center [1358, 56] width 15 height 12
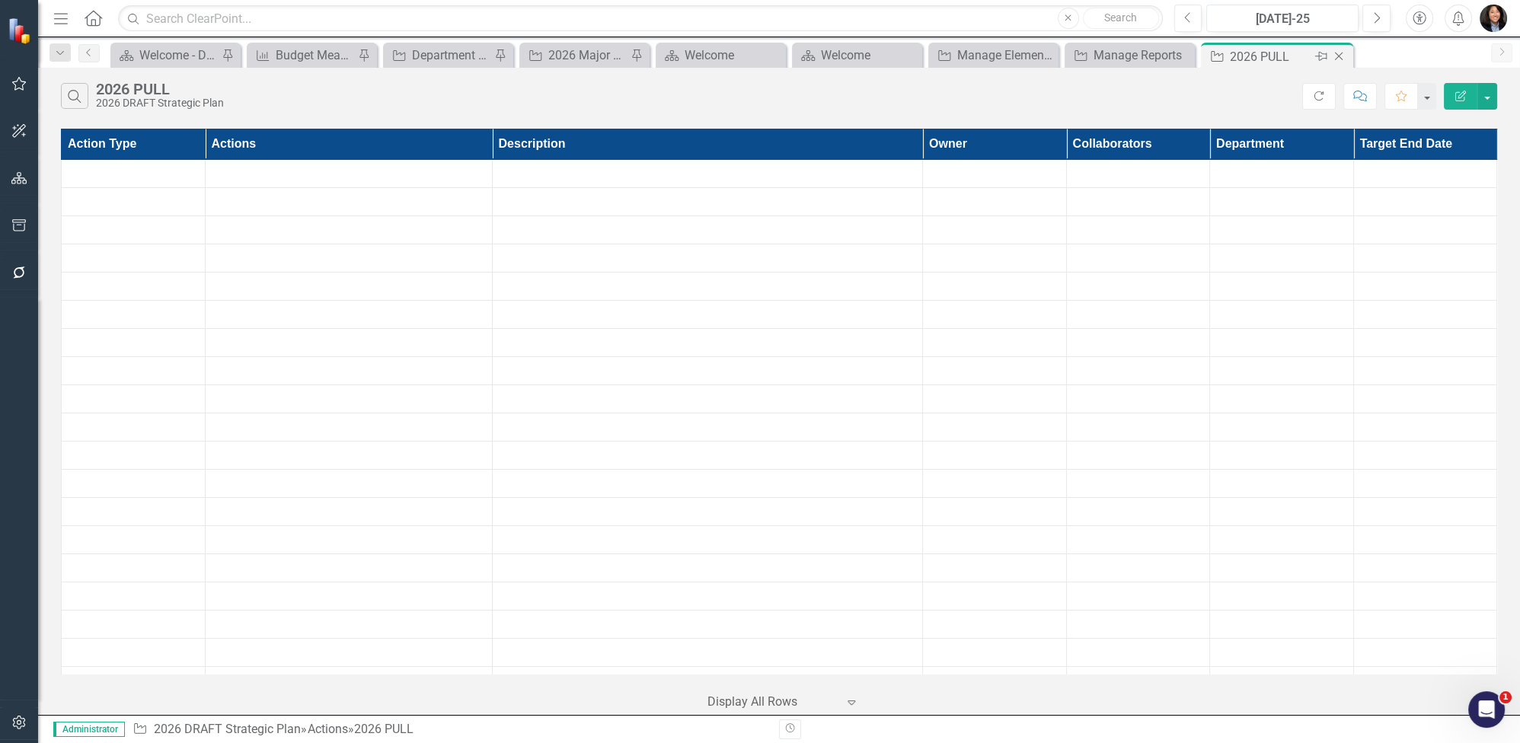
click at [1169, 58] on div "2026 PULL" at bounding box center [1270, 56] width 81 height 19
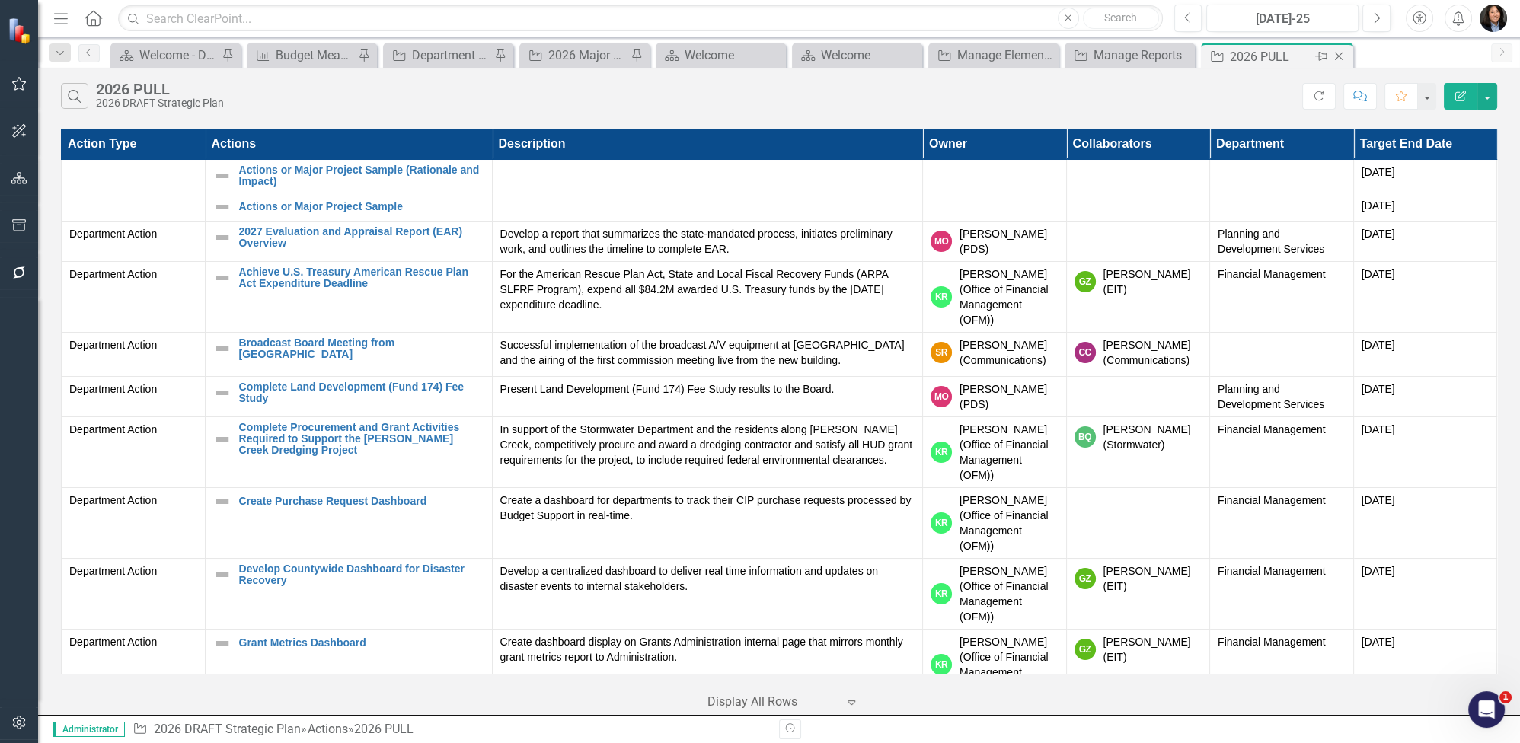
click at [1169, 56] on icon at bounding box center [1339, 57] width 8 height 8
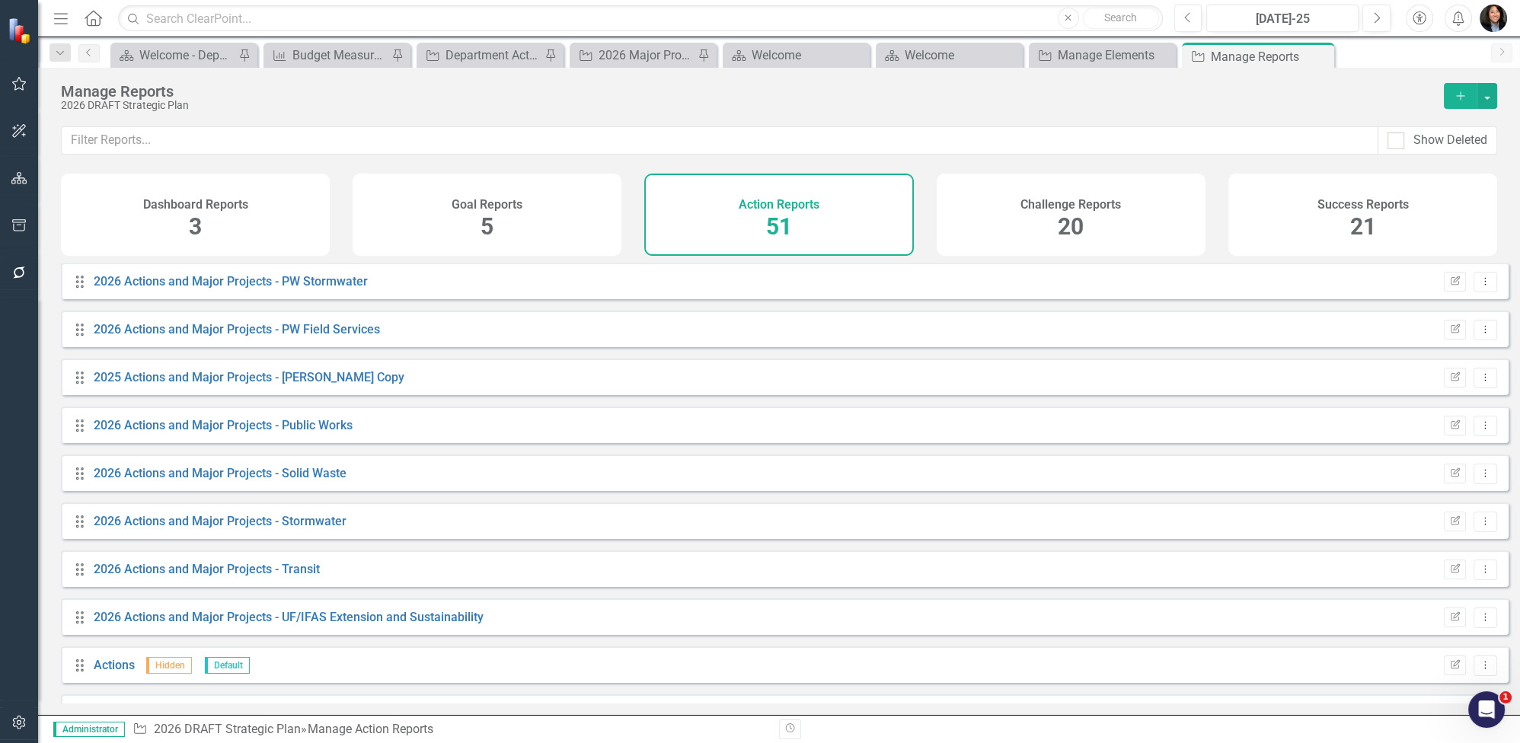
scroll to position [2004, 0]
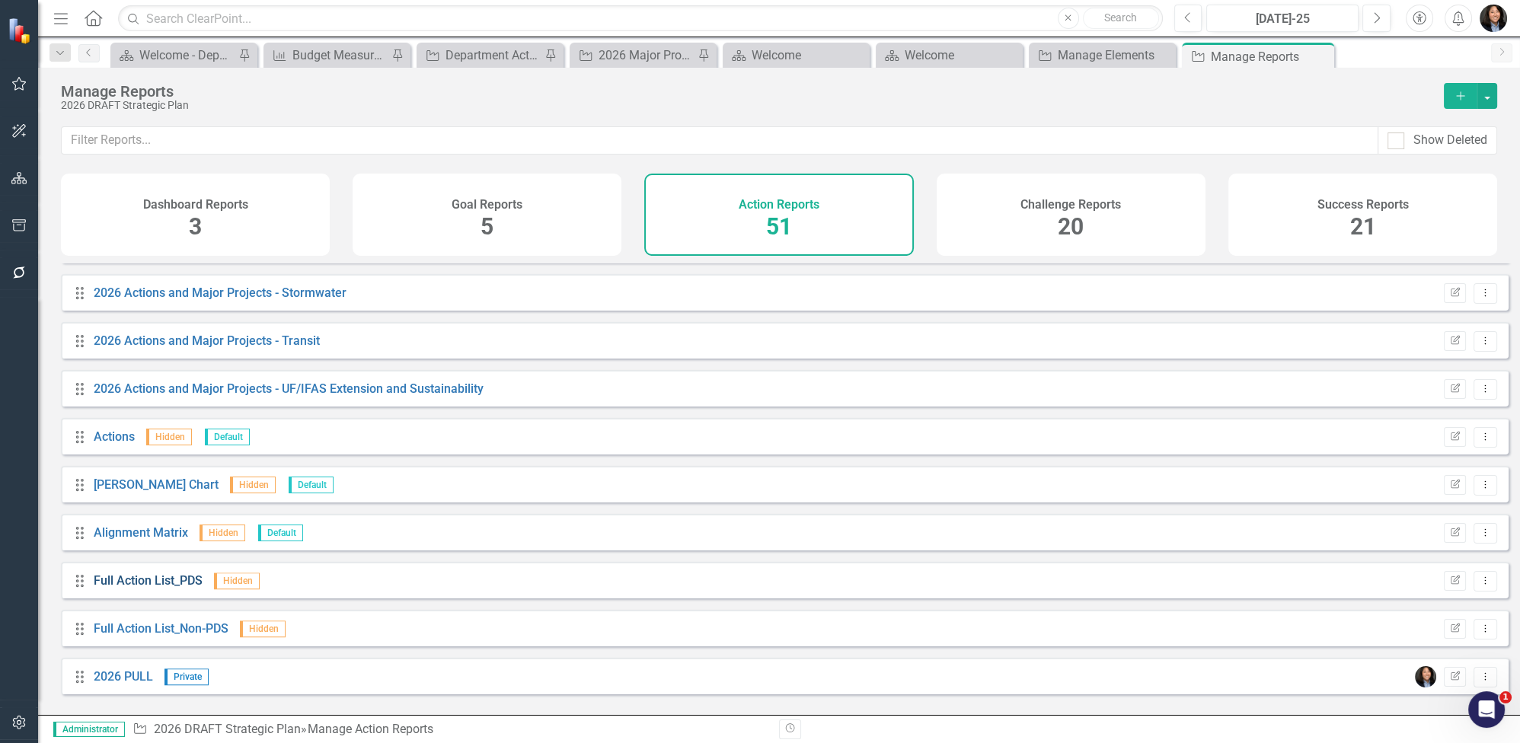
click at [124, 535] on link "Full Action List_PDS" at bounding box center [148, 580] width 109 height 14
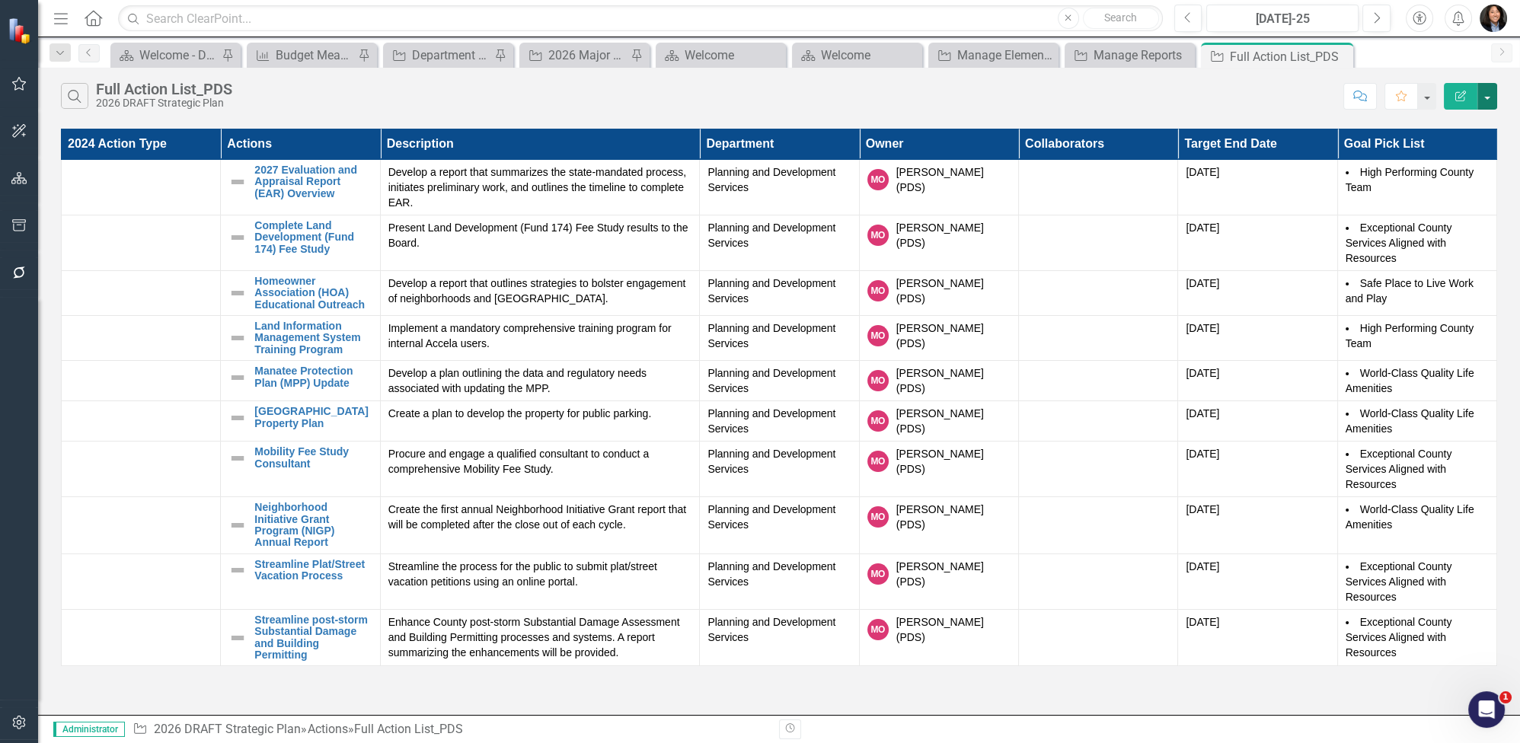
click at [1169, 93] on button "button" at bounding box center [1487, 96] width 20 height 27
click at [1169, 57] on icon "Close" at bounding box center [1338, 56] width 15 height 12
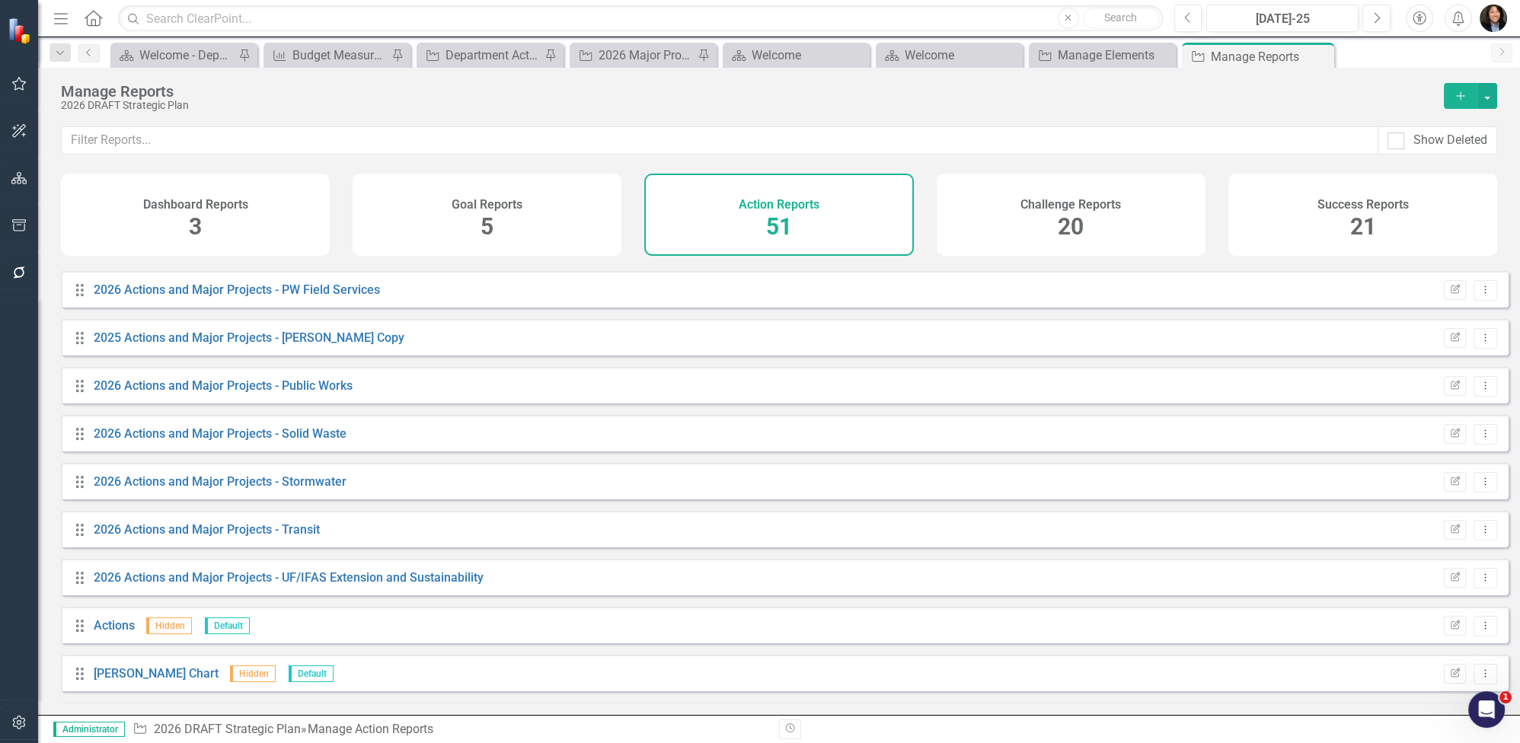
scroll to position [2004, 0]
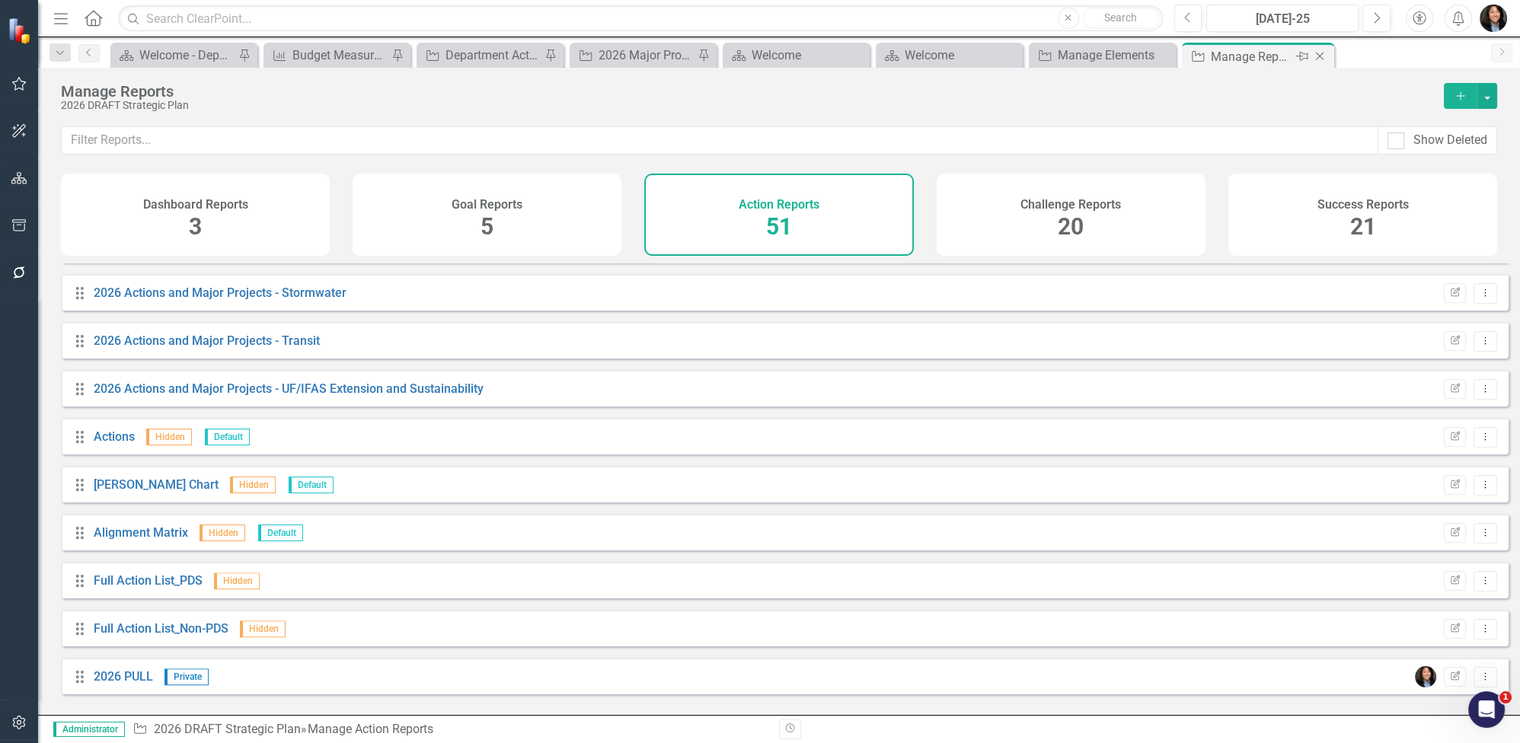
click at [1169, 59] on icon "Close" at bounding box center [1319, 56] width 15 height 12
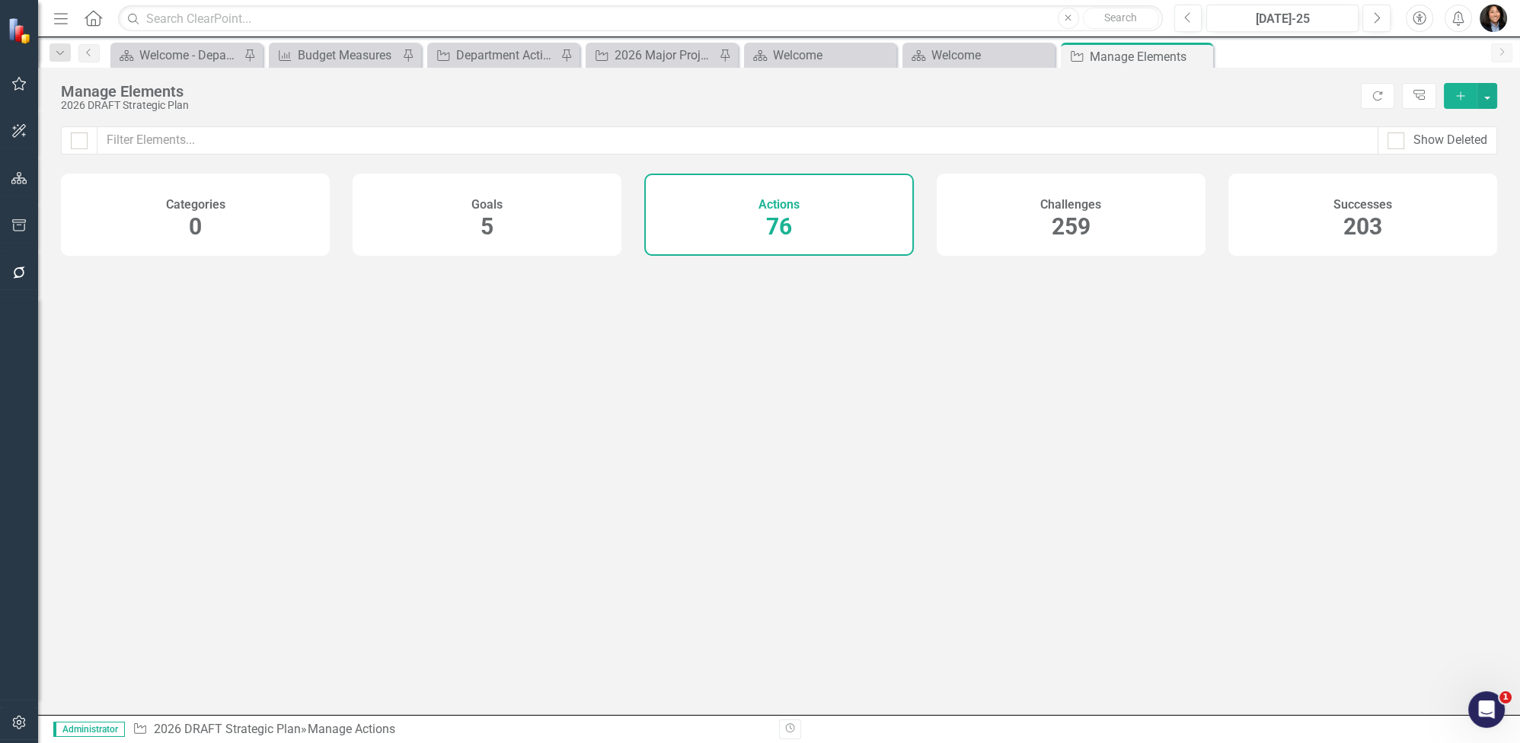
click at [0, 0] on icon "Close" at bounding box center [0, 0] width 0 height 0
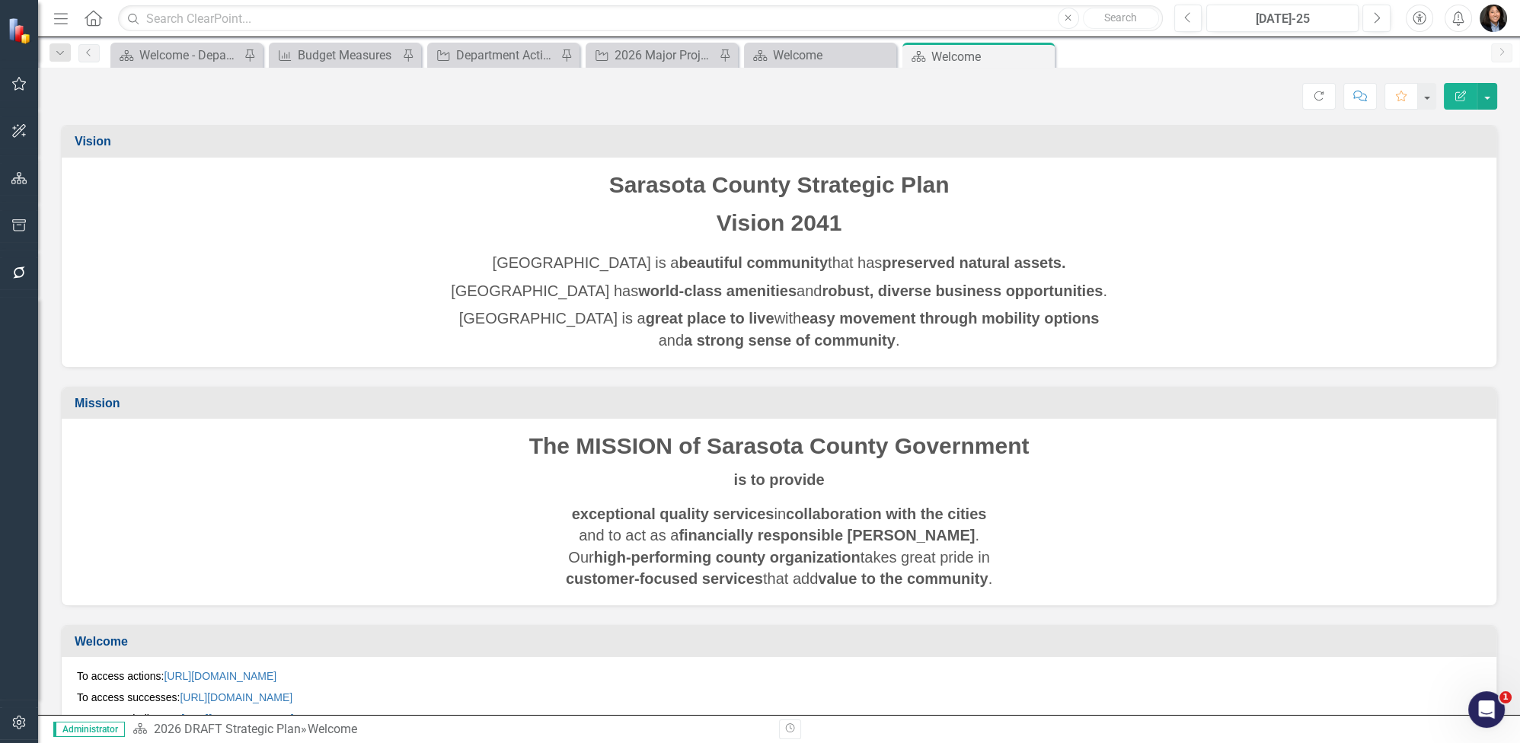
click at [1169, 21] on img "button" at bounding box center [1493, 18] width 27 height 27
click at [1169, 226] on link "Logout Log Out" at bounding box center [1446, 220] width 120 height 28
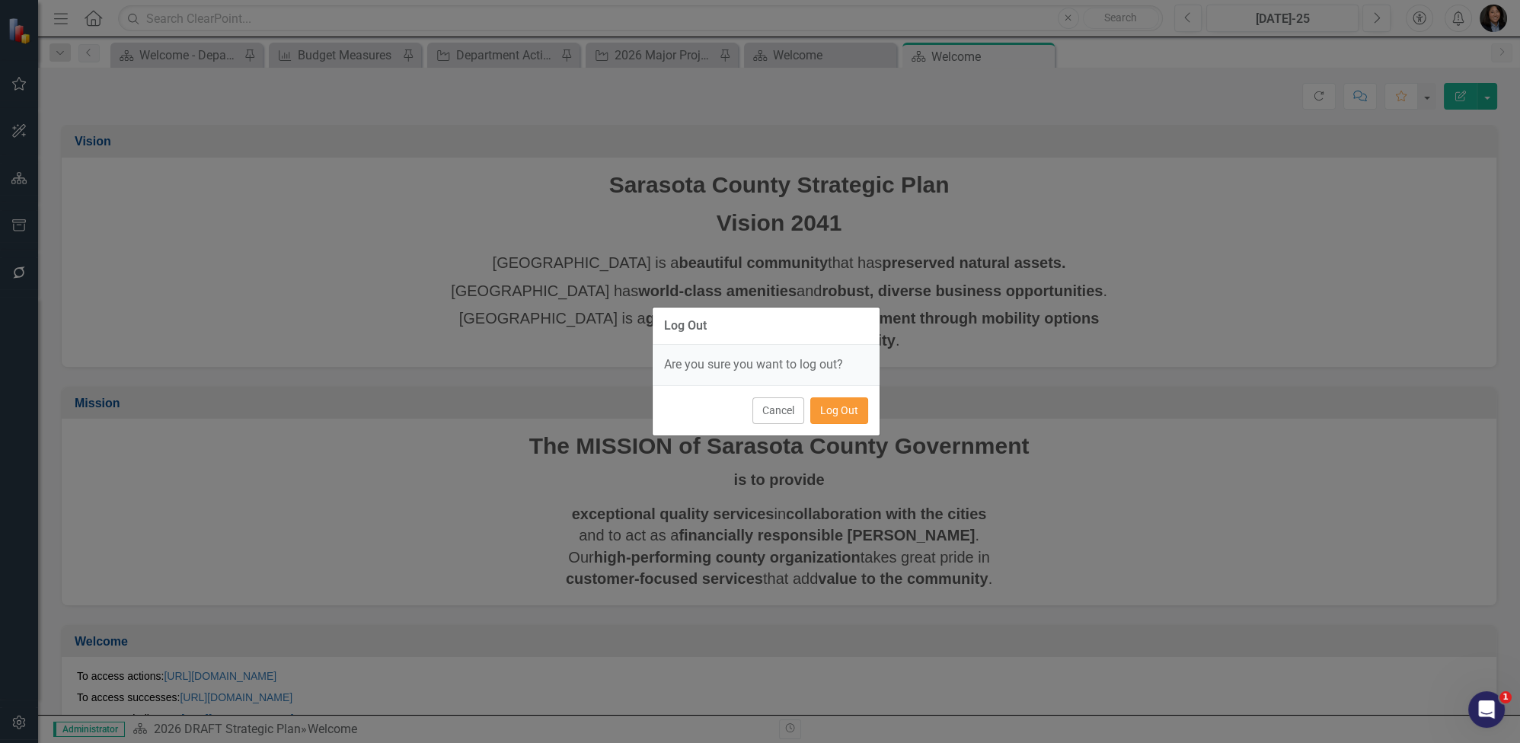
click at [848, 420] on button "Log Out" at bounding box center [839, 411] width 58 height 27
